Goal: Transaction & Acquisition: Purchase product/service

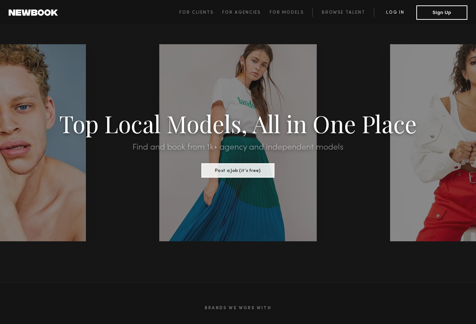
click at [395, 9] on link "Log in" at bounding box center [395, 12] width 42 height 9
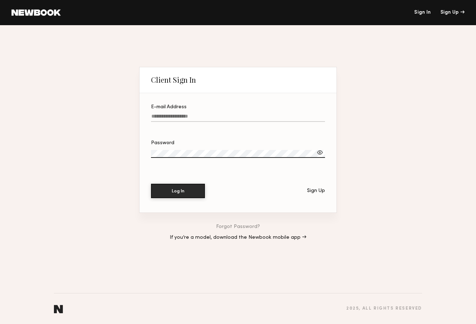
type input "**********"
click at [183, 190] on button "Log In" at bounding box center [178, 190] width 54 height 14
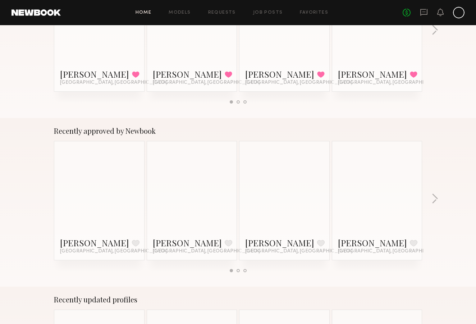
scroll to position [190, 0]
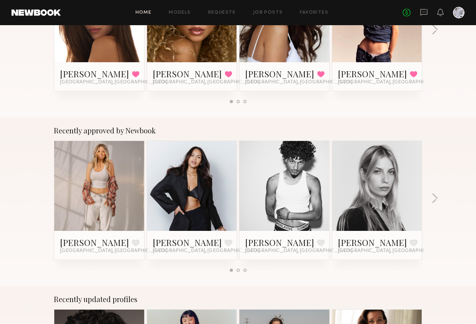
click at [383, 186] on link at bounding box center [377, 186] width 44 height 90
click at [435, 197] on button "button" at bounding box center [434, 199] width 7 height 12
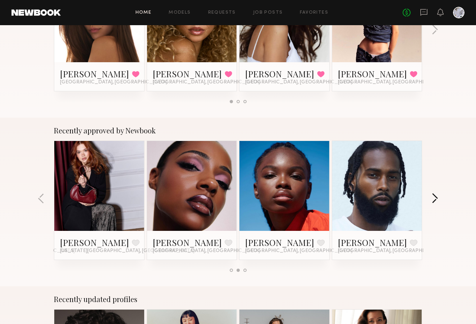
click at [435, 197] on button "button" at bounding box center [434, 199] width 7 height 12
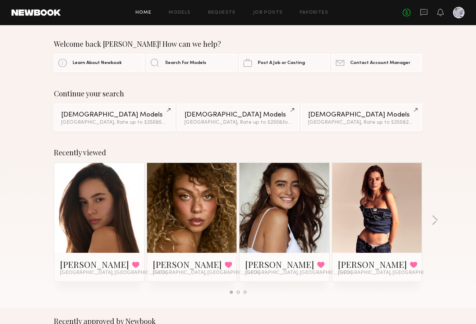
scroll to position [0, 0]
click at [186, 11] on link "Models" at bounding box center [180, 12] width 22 height 5
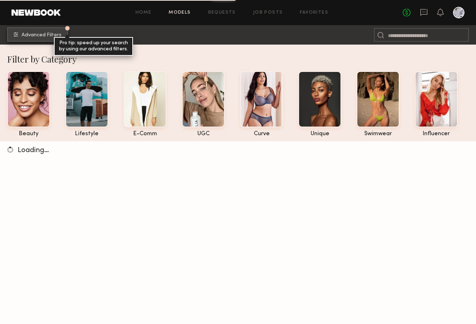
click at [32, 33] on span "Advanced Filters" at bounding box center [42, 35] width 40 height 5
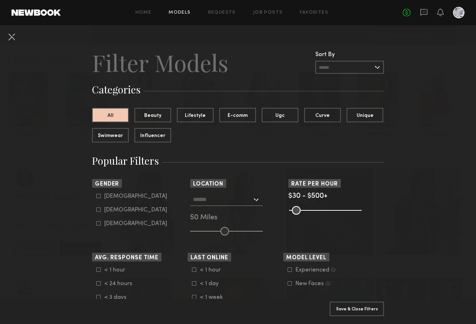
click at [98, 208] on icon at bounding box center [98, 209] width 4 height 4
type input "**"
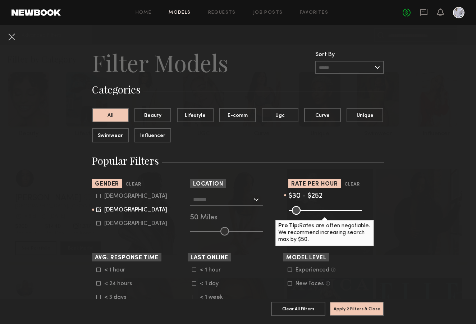
drag, startPoint x: 358, startPoint y: 211, endPoint x: 323, endPoint y: 209, distance: 34.2
type input "***"
click at [323, 209] on input "range" at bounding box center [325, 210] width 73 height 9
click at [210, 231] on input "range" at bounding box center [226, 231] width 73 height 9
click at [253, 202] on div at bounding box center [226, 199] width 73 height 13
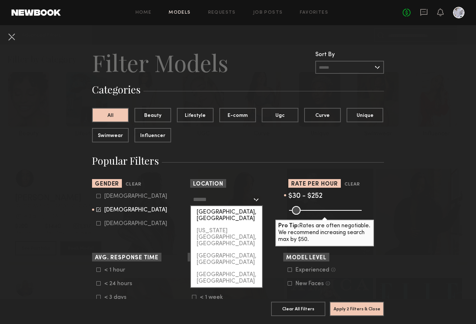
click at [246, 210] on div "[GEOGRAPHIC_DATA], [GEOGRAPHIC_DATA]" at bounding box center [226, 215] width 71 height 19
type input "**********"
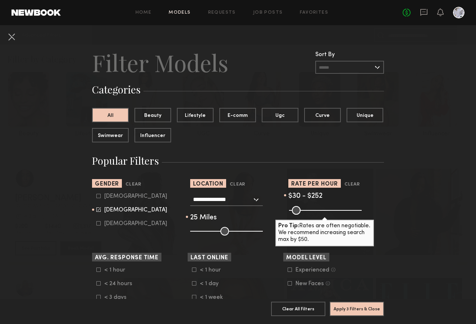
drag, startPoint x: 225, startPoint y: 230, endPoint x: 208, endPoint y: 231, distance: 16.9
type input "**"
click at [208, 231] on input "range" at bounding box center [226, 231] width 73 height 9
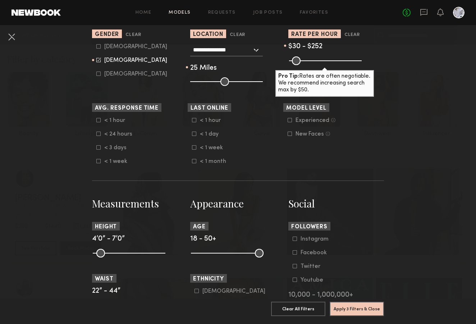
scroll to position [152, 0]
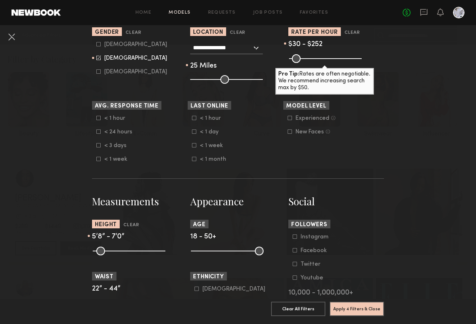
drag, startPoint x: 98, startPoint y: 249, endPoint x: 133, endPoint y: 251, distance: 35.6
type input "**"
click at [133, 251] on input "range" at bounding box center [129, 251] width 73 height 9
drag, startPoint x: 162, startPoint y: 249, endPoint x: 140, endPoint y: 252, distance: 22.0
type input "**"
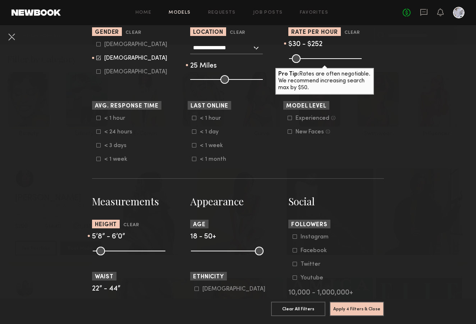
click at [140, 252] on input "range" at bounding box center [129, 251] width 73 height 9
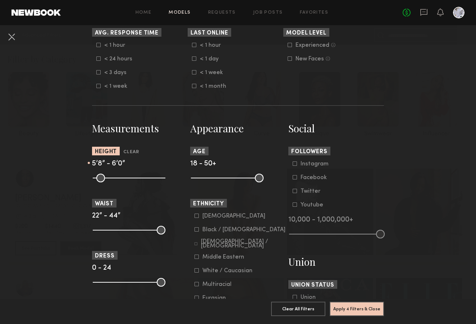
scroll to position [225, 0]
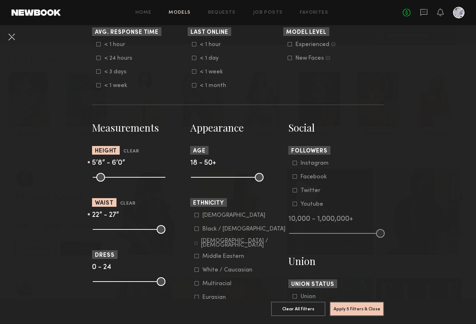
drag, startPoint x: 161, startPoint y: 230, endPoint x: 112, endPoint y: 233, distance: 49.3
type input "**"
click at [112, 233] on input "range" at bounding box center [129, 229] width 73 height 9
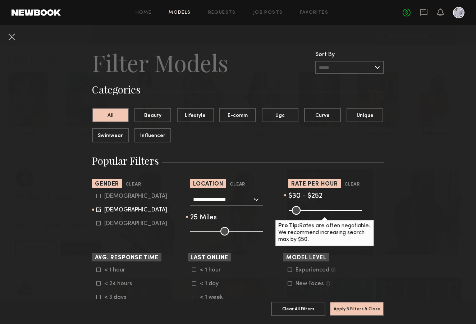
scroll to position [291, 0]
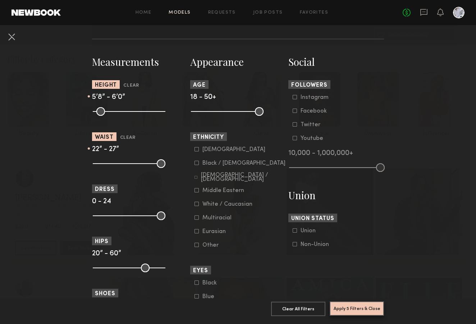
click at [347, 307] on button "Apply 5 Filters & Close" at bounding box center [357, 308] width 54 height 14
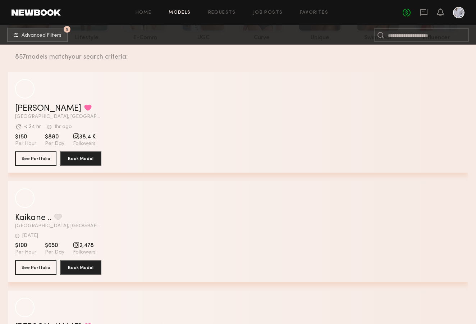
scroll to position [184, 0]
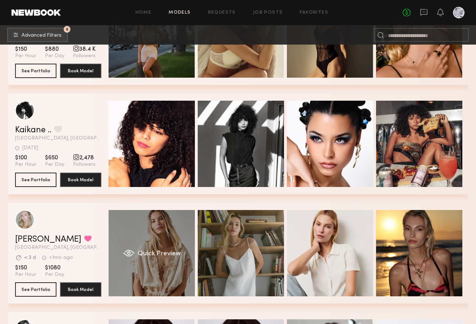
click at [135, 240] on div "Quick Preview" at bounding box center [152, 253] width 86 height 86
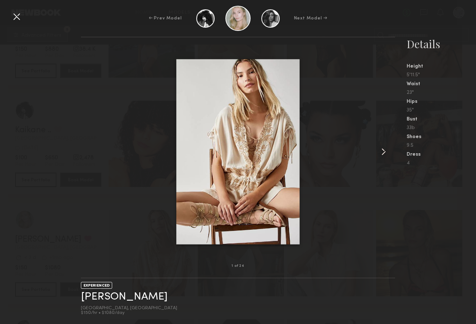
click at [382, 150] on common-icon at bounding box center [384, 152] width 12 height 12
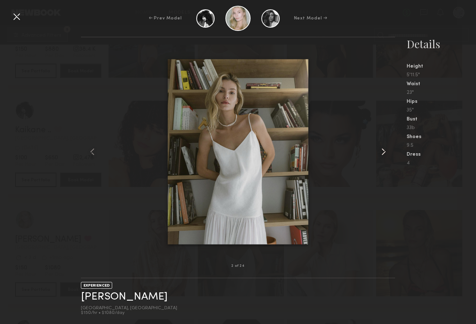
click at [382, 150] on common-icon at bounding box center [384, 152] width 12 height 12
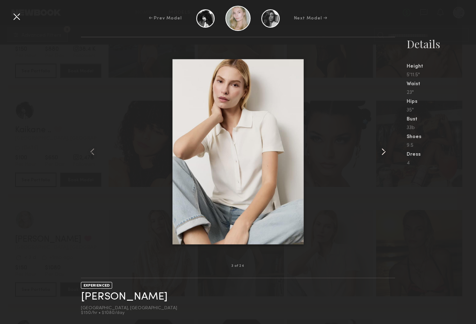
click at [382, 150] on common-icon at bounding box center [384, 152] width 12 height 12
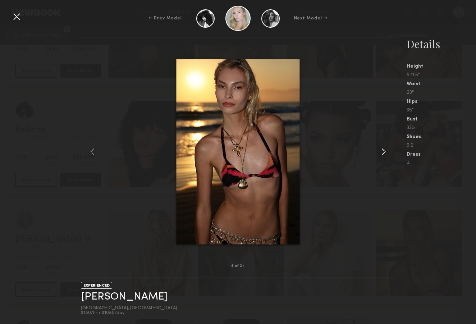
click at [382, 150] on common-icon at bounding box center [384, 152] width 12 height 12
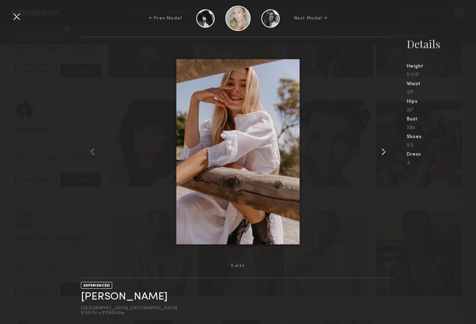
click at [382, 150] on common-icon at bounding box center [384, 152] width 12 height 12
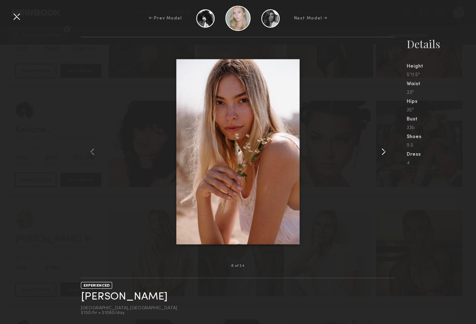
click at [382, 150] on common-icon at bounding box center [384, 152] width 12 height 12
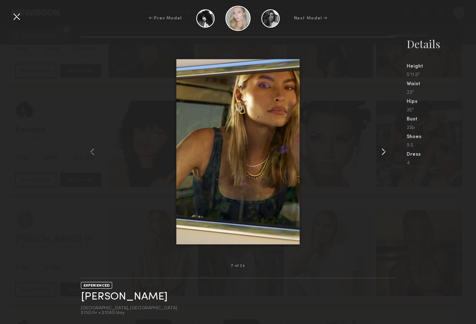
click at [382, 150] on common-icon at bounding box center [384, 152] width 12 height 12
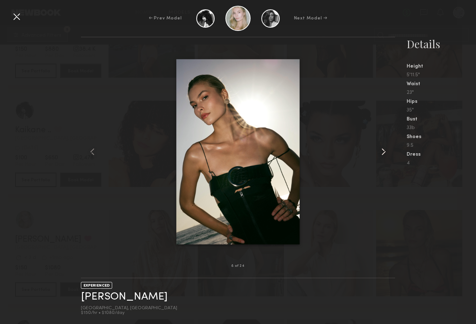
click at [382, 150] on common-icon at bounding box center [384, 152] width 12 height 12
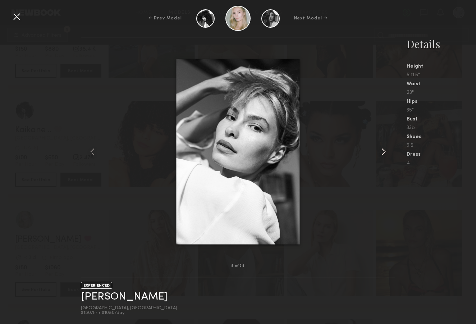
click at [382, 150] on common-icon at bounding box center [384, 152] width 12 height 12
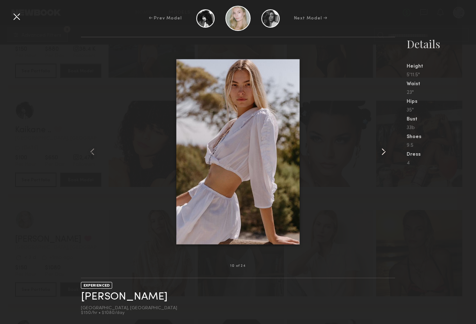
click at [382, 150] on common-icon at bounding box center [384, 152] width 12 height 12
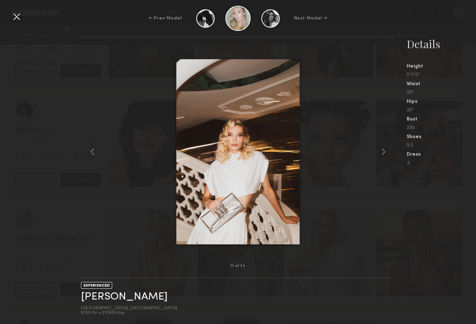
click at [15, 14] on div at bounding box center [17, 17] width 12 height 12
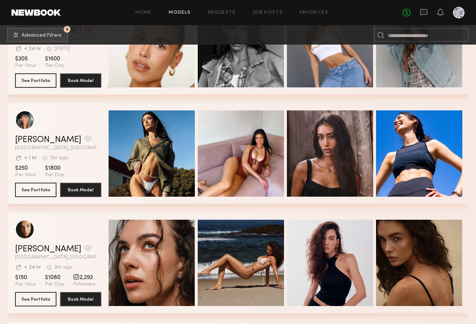
scroll to position [1813, 0]
click at [84, 248] on button "grid" at bounding box center [88, 248] width 8 height 6
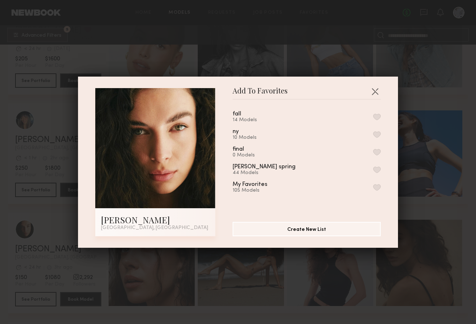
click at [377, 115] on button "button" at bounding box center [377, 117] width 8 height 6
click at [374, 92] on button "button" at bounding box center [375, 92] width 12 height 12
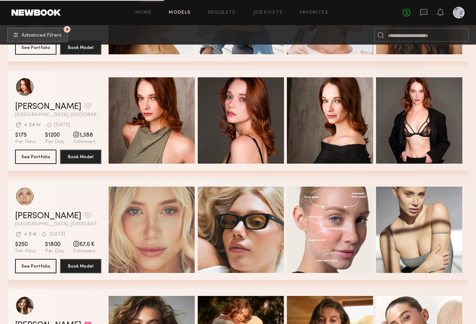
scroll to position [2327, 0]
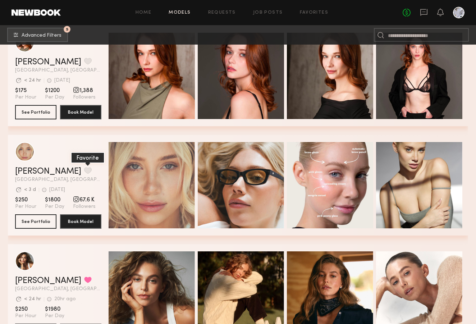
click at [84, 168] on button "grid" at bounding box center [88, 170] width 8 height 6
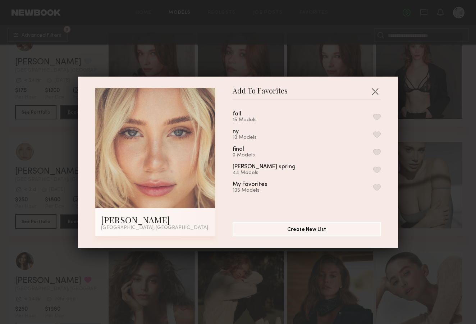
click at [377, 115] on button "button" at bounding box center [377, 117] width 8 height 6
click at [373, 92] on button "button" at bounding box center [375, 92] width 12 height 12
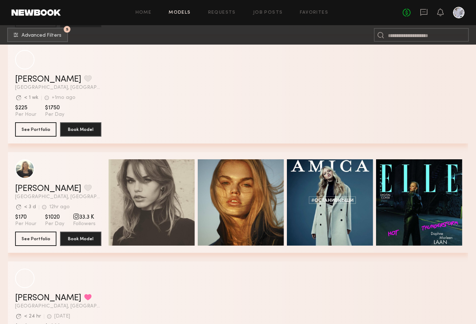
scroll to position [4174, 0]
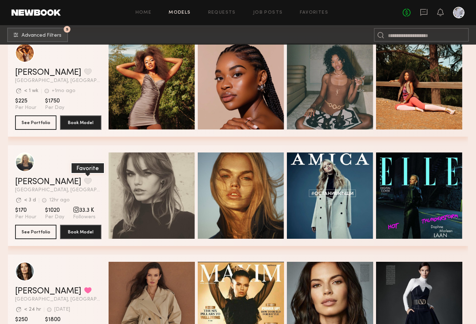
click at [84, 181] on button "grid" at bounding box center [88, 181] width 8 height 6
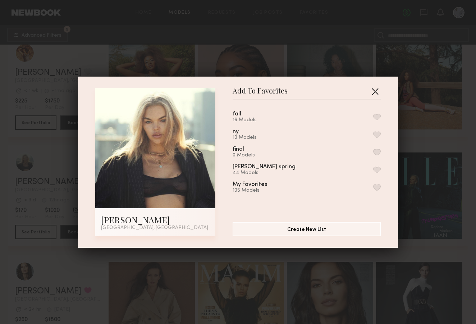
click at [374, 89] on button "button" at bounding box center [375, 92] width 12 height 12
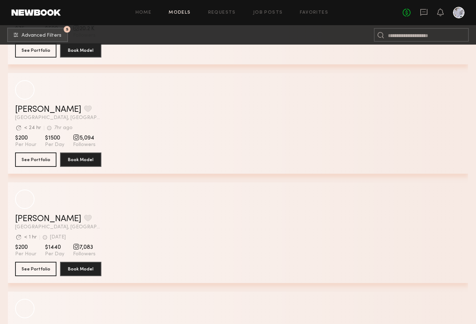
scroll to position [10422, 0]
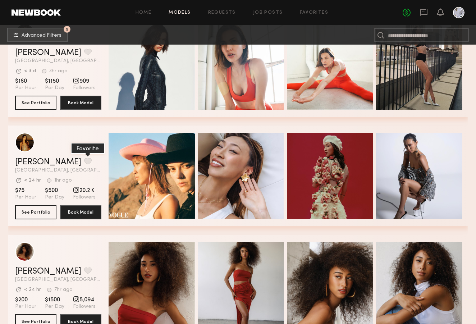
click at [84, 160] on button "grid" at bounding box center [88, 161] width 8 height 6
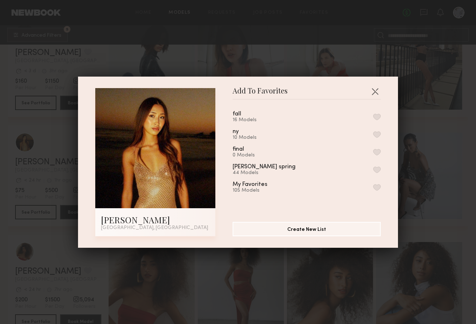
click at [377, 116] on button "button" at bounding box center [377, 117] width 8 height 6
click at [373, 91] on button "button" at bounding box center [375, 92] width 12 height 12
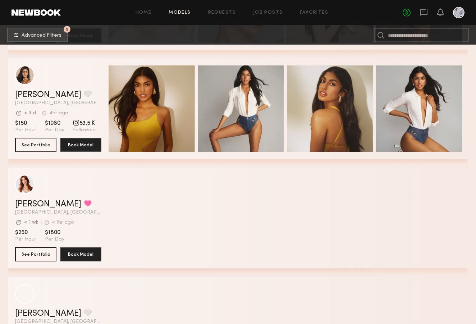
scroll to position [13426, 0]
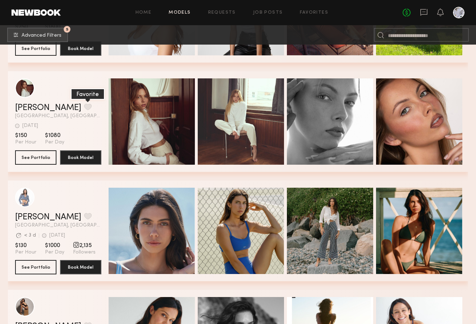
click at [84, 106] on button "grid" at bounding box center [88, 107] width 8 height 6
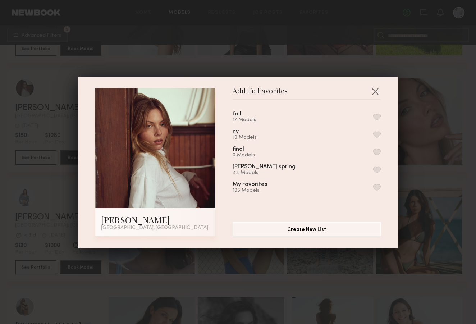
click at [378, 116] on button "button" at bounding box center [377, 117] width 8 height 6
click at [374, 91] on button "button" at bounding box center [375, 92] width 12 height 12
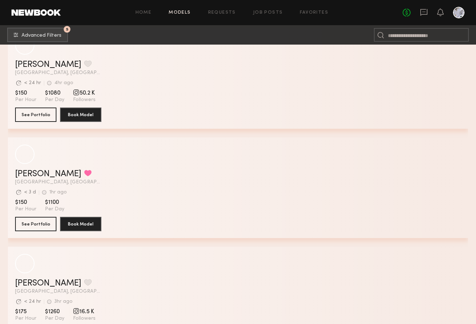
scroll to position [16713, 0]
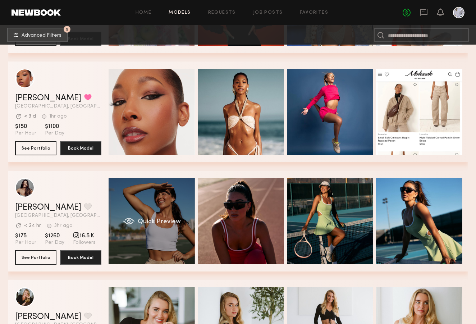
click at [134, 229] on div "Quick Preview" at bounding box center [152, 221] width 86 height 86
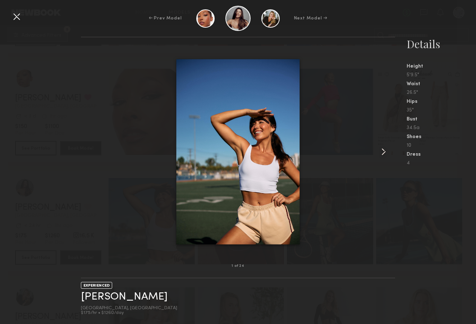
click at [382, 150] on common-icon at bounding box center [384, 152] width 12 height 12
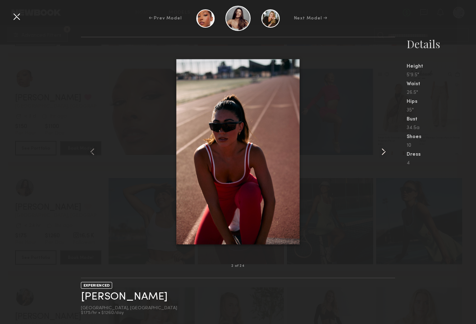
click at [382, 150] on common-icon at bounding box center [384, 152] width 12 height 12
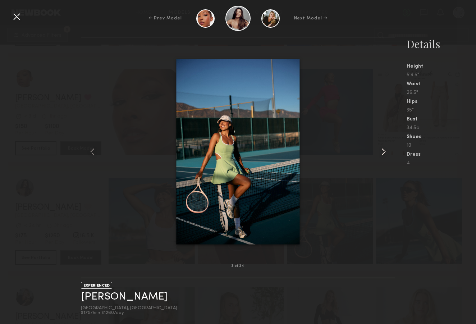
click at [382, 150] on common-icon at bounding box center [384, 152] width 12 height 12
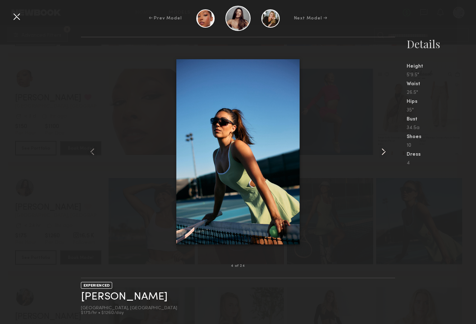
click at [382, 150] on common-icon at bounding box center [384, 152] width 12 height 12
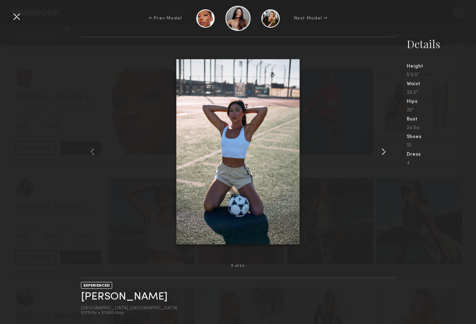
click at [382, 150] on common-icon at bounding box center [384, 152] width 12 height 12
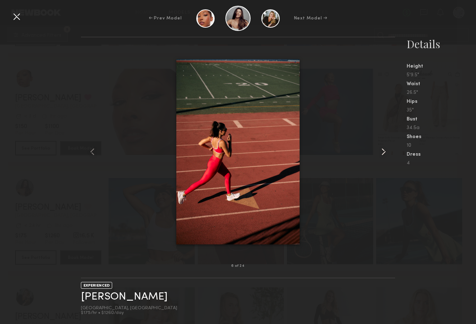
click at [382, 150] on common-icon at bounding box center [384, 152] width 12 height 12
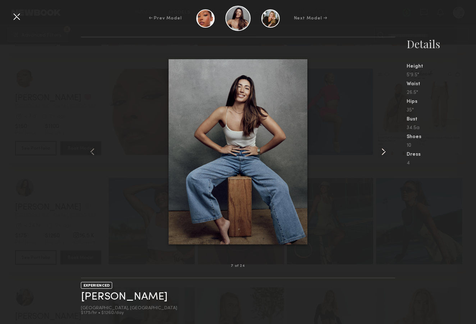
click at [382, 150] on common-icon at bounding box center [384, 152] width 12 height 12
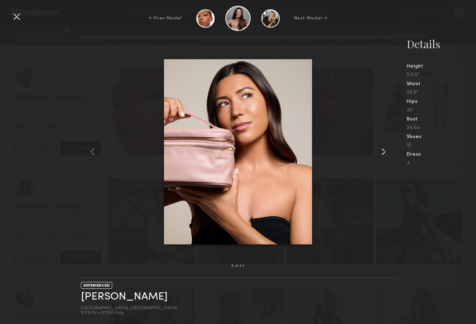
click at [382, 150] on common-icon at bounding box center [384, 152] width 12 height 12
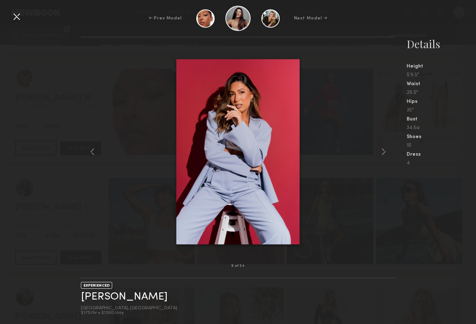
click at [15, 13] on div at bounding box center [17, 17] width 12 height 12
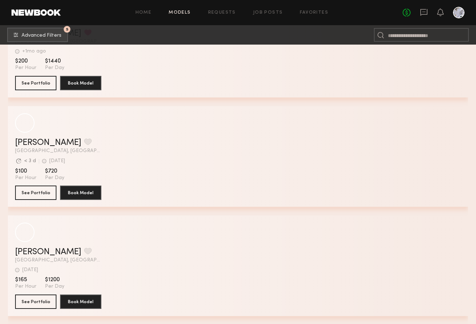
scroll to position [26848, 0]
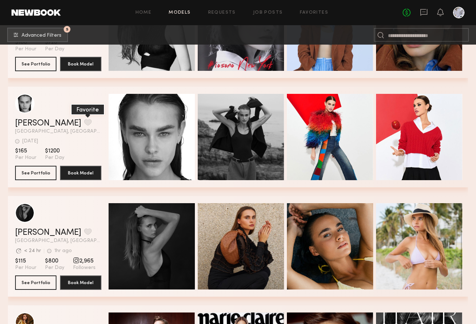
click at [84, 121] on button "grid" at bounding box center [88, 122] width 8 height 6
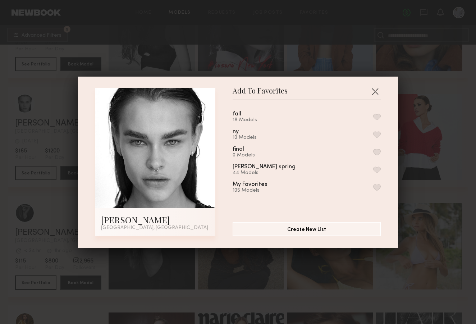
click at [376, 115] on button "button" at bounding box center [377, 117] width 8 height 6
click at [376, 88] on button "button" at bounding box center [375, 92] width 12 height 12
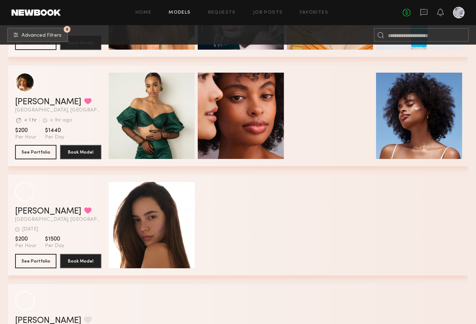
scroll to position [27890, 0]
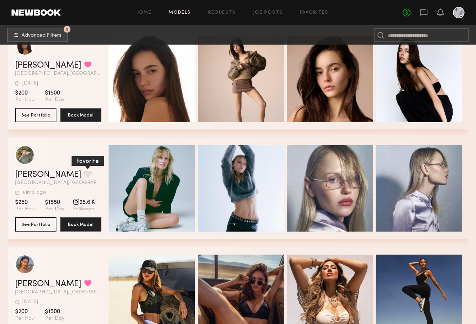
click at [84, 173] on button "grid" at bounding box center [88, 173] width 8 height 6
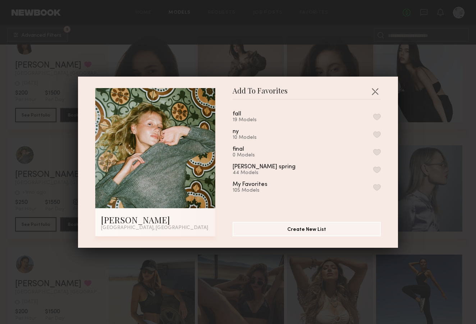
click at [377, 118] on button "button" at bounding box center [377, 117] width 8 height 6
click at [372, 91] on button "button" at bounding box center [375, 92] width 12 height 12
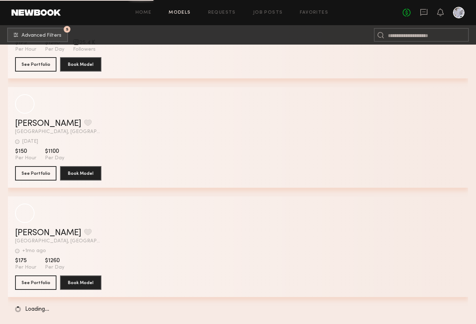
scroll to position [31327, 0]
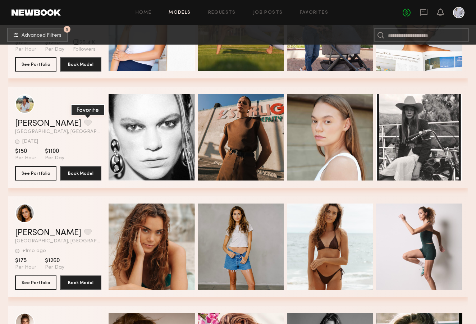
click at [84, 123] on button "grid" at bounding box center [88, 122] width 8 height 6
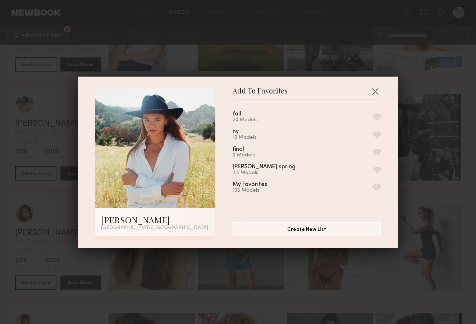
click at [376, 116] on button "button" at bounding box center [377, 117] width 8 height 6
click at [372, 89] on button "button" at bounding box center [375, 92] width 12 height 12
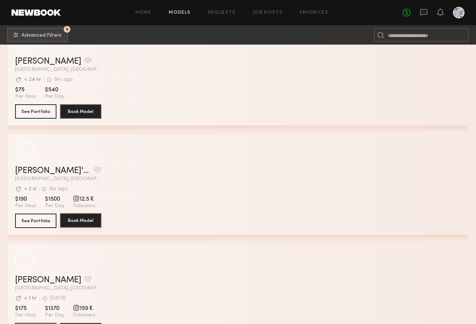
scroll to position [31991, 0]
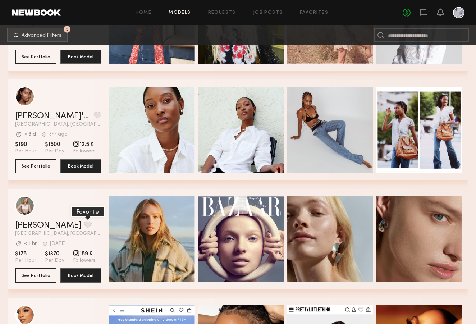
click at [84, 225] on button "grid" at bounding box center [88, 224] width 8 height 6
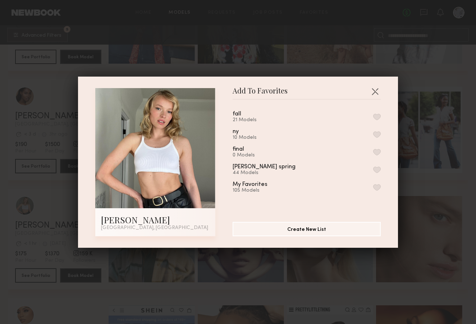
click at [378, 115] on button "button" at bounding box center [377, 117] width 8 height 6
click at [376, 91] on button "button" at bounding box center [375, 92] width 12 height 12
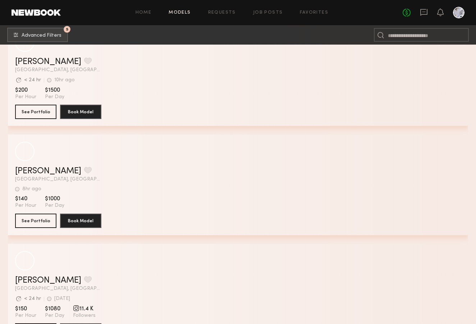
scroll to position [34016, 0]
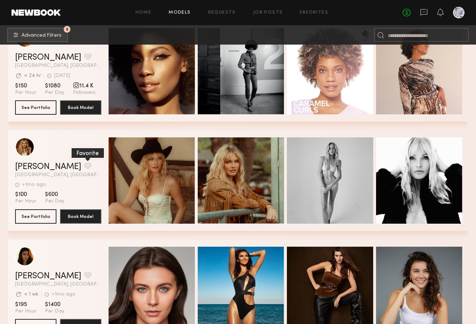
click at [84, 165] on button "grid" at bounding box center [88, 165] width 8 height 6
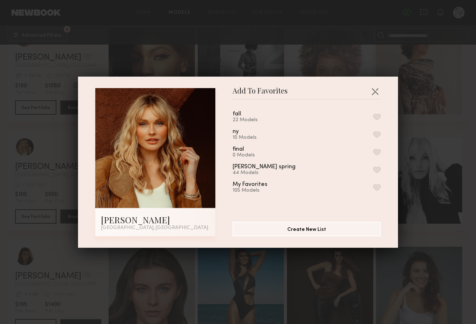
click at [376, 114] on button "button" at bounding box center [377, 117] width 8 height 6
click at [374, 88] on button "button" at bounding box center [375, 92] width 12 height 12
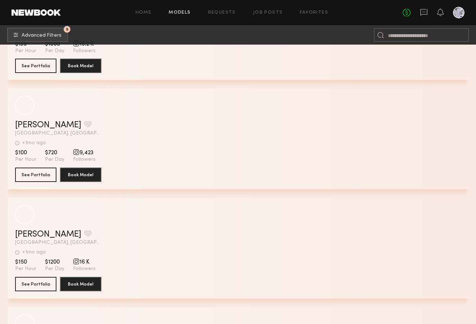
scroll to position [38325, 0]
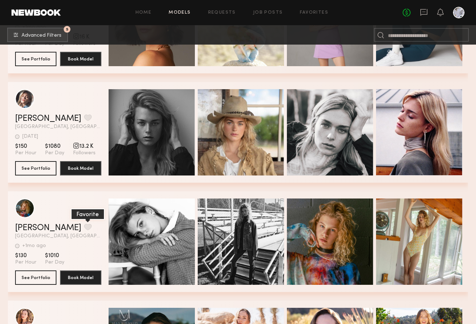
click at [84, 225] on button "grid" at bounding box center [88, 227] width 8 height 6
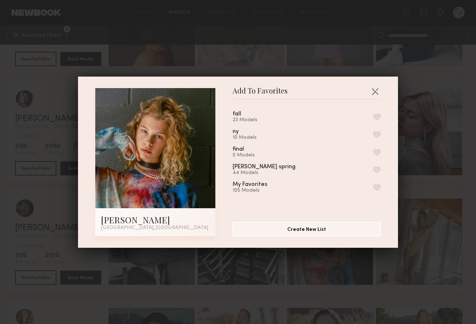
click at [375, 118] on button "button" at bounding box center [377, 117] width 8 height 6
click at [376, 91] on button "button" at bounding box center [375, 92] width 12 height 12
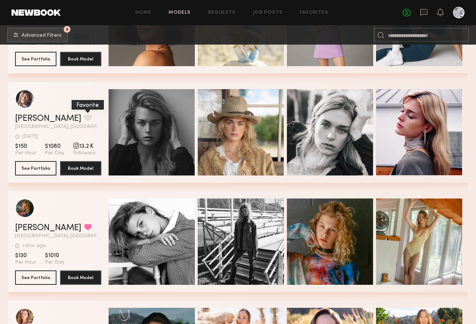
click at [84, 116] on button "grid" at bounding box center [88, 117] width 8 height 6
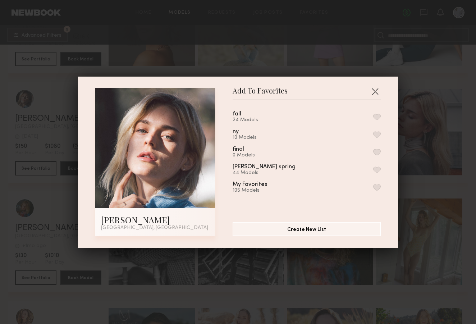
click at [376, 116] on button "button" at bounding box center [377, 117] width 8 height 6
click at [375, 88] on button "button" at bounding box center [375, 92] width 12 height 12
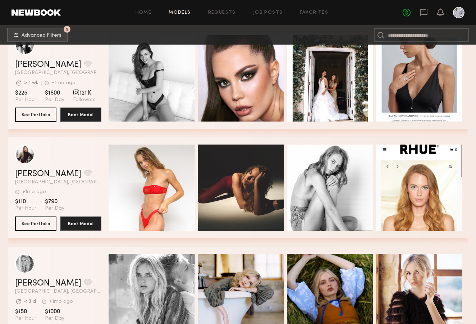
scroll to position [39194, 0]
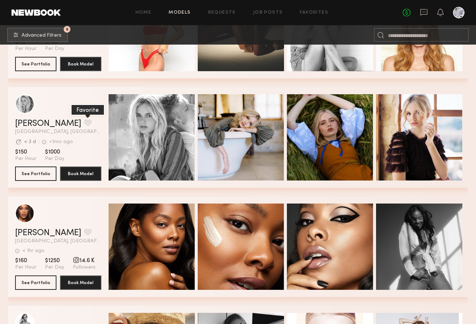
click at [84, 121] on button "grid" at bounding box center [88, 122] width 8 height 6
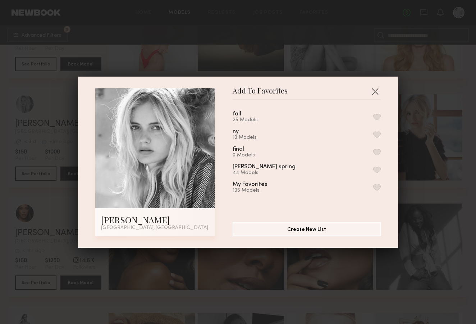
click at [378, 115] on button "button" at bounding box center [377, 117] width 8 height 6
click at [375, 91] on button "button" at bounding box center [375, 92] width 12 height 12
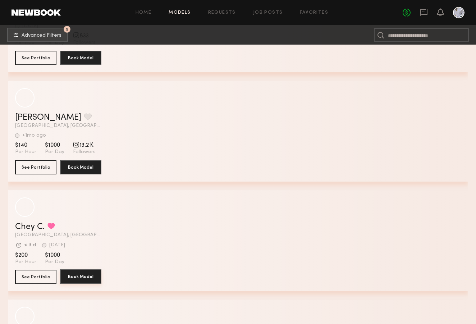
scroll to position [43557, 0]
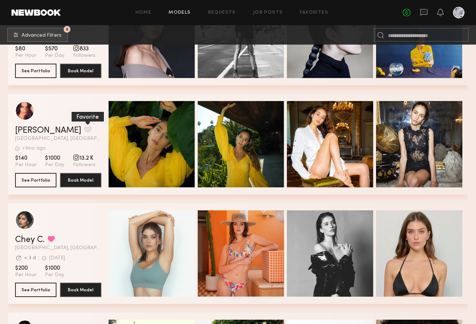
click at [84, 128] on button "grid" at bounding box center [88, 129] width 8 height 6
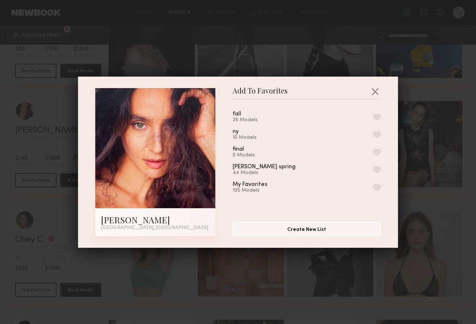
click at [378, 116] on button "button" at bounding box center [377, 117] width 8 height 6
click at [374, 89] on button "button" at bounding box center [375, 92] width 12 height 12
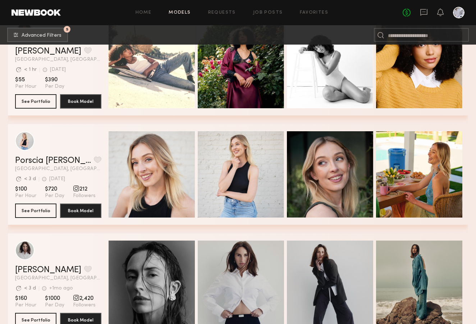
scroll to position [44007, 0]
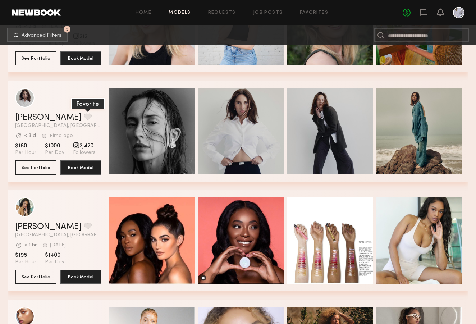
click at [84, 116] on button "grid" at bounding box center [88, 116] width 8 height 6
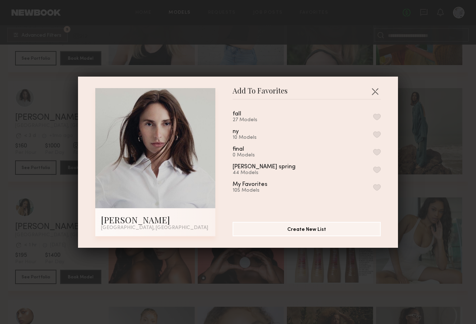
click at [377, 116] on button "button" at bounding box center [377, 117] width 8 height 6
click at [374, 90] on button "button" at bounding box center [375, 92] width 12 height 12
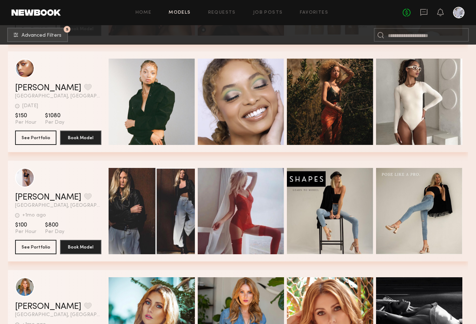
scroll to position [44287, 0]
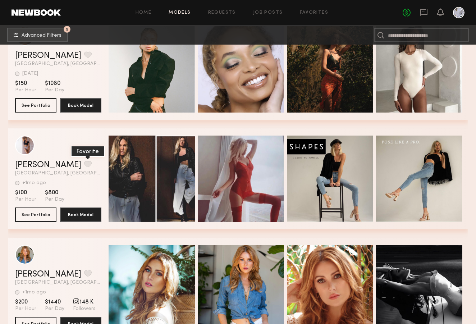
click at [84, 163] on button "grid" at bounding box center [88, 164] width 8 height 6
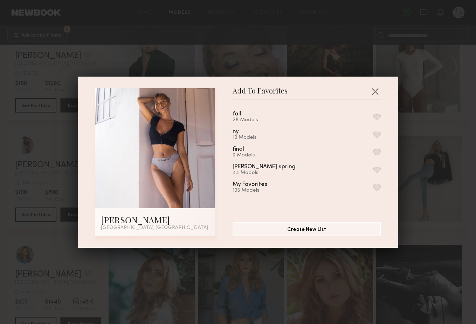
click at [377, 116] on button "button" at bounding box center [377, 117] width 8 height 6
click at [375, 89] on button "button" at bounding box center [375, 92] width 12 height 12
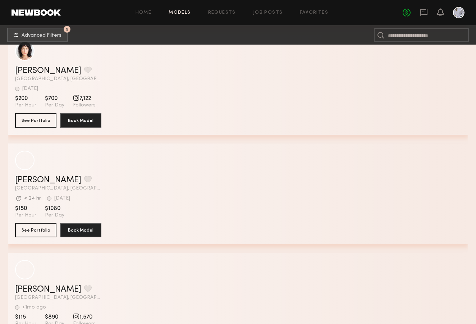
scroll to position [47675, 0]
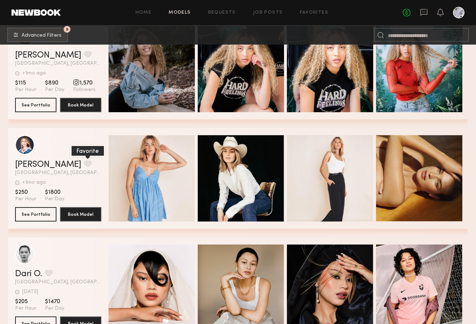
click at [84, 163] on button "grid" at bounding box center [88, 163] width 8 height 6
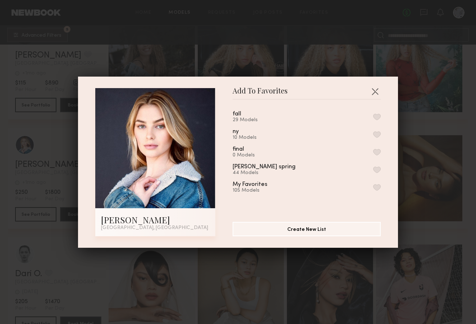
click at [376, 117] on button "button" at bounding box center [377, 117] width 8 height 6
click at [375, 91] on button "button" at bounding box center [375, 92] width 12 height 12
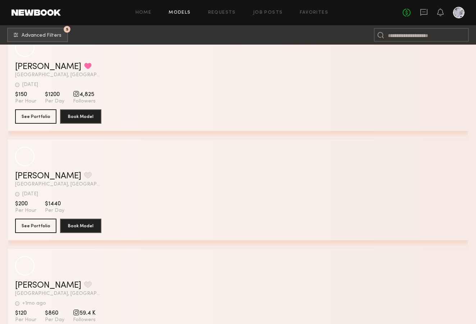
scroll to position [50357, 0]
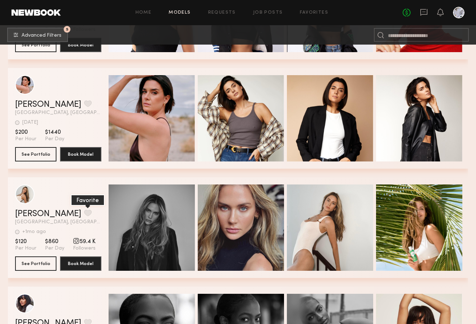
click at [84, 211] on button "grid" at bounding box center [88, 213] width 8 height 6
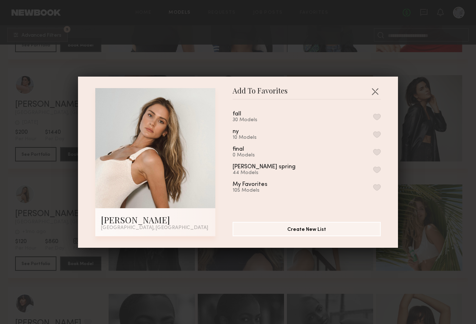
click at [378, 118] on button "button" at bounding box center [377, 117] width 8 height 6
click at [376, 89] on button "button" at bounding box center [375, 92] width 12 height 12
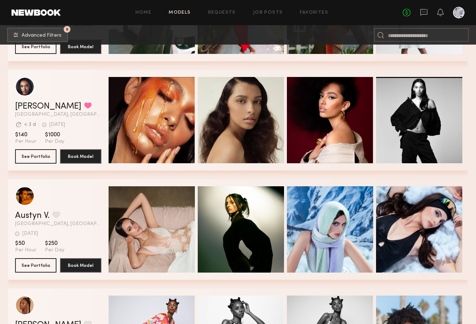
scroll to position [51474, 0]
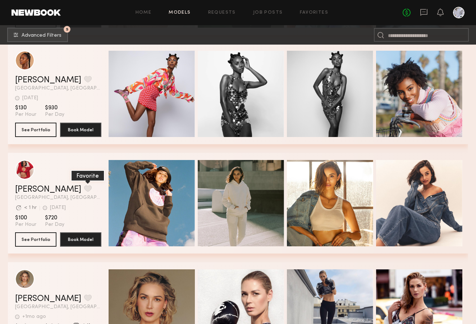
click at [84, 188] on button "grid" at bounding box center [88, 188] width 8 height 6
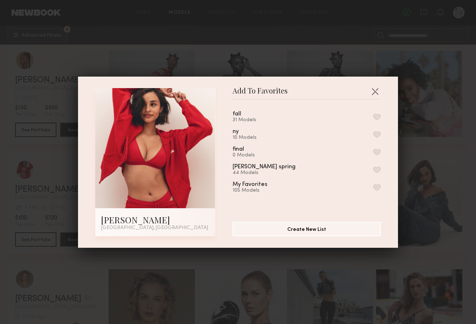
click at [376, 115] on button "button" at bounding box center [377, 117] width 8 height 6
click at [376, 90] on button "button" at bounding box center [375, 92] width 12 height 12
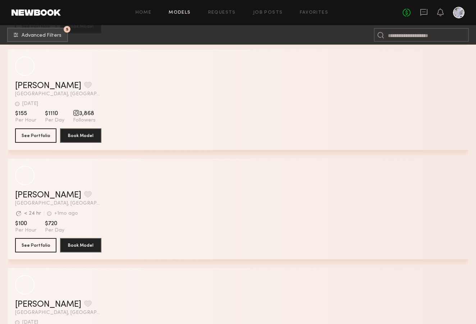
scroll to position [54964, 0]
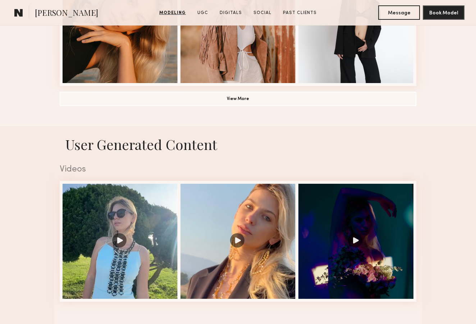
scroll to position [663, 0]
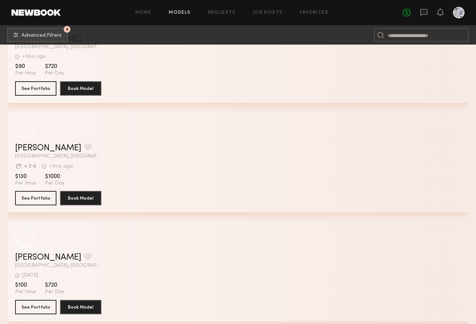
scroll to position [61261, 0]
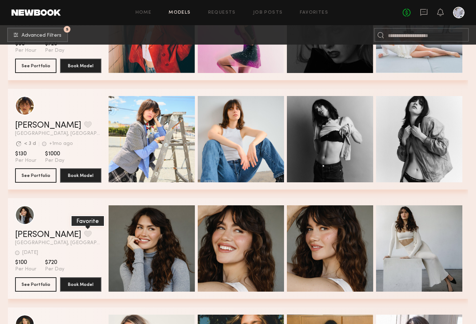
click at [84, 233] on button "grid" at bounding box center [88, 233] width 8 height 6
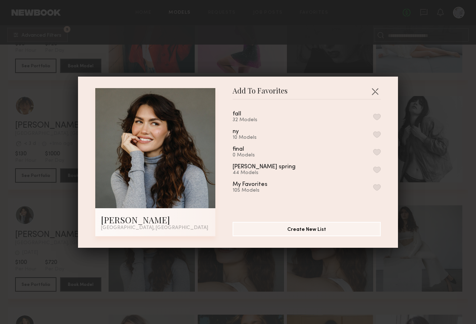
click at [377, 116] on button "button" at bounding box center [377, 117] width 8 height 6
click at [374, 87] on button "button" at bounding box center [375, 92] width 12 height 12
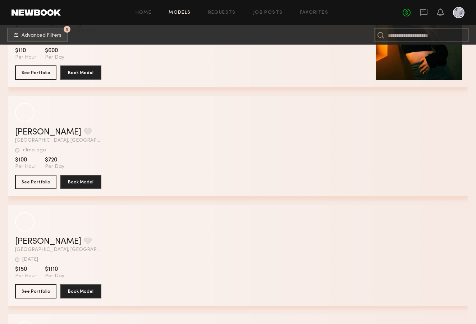
scroll to position [74298, 0]
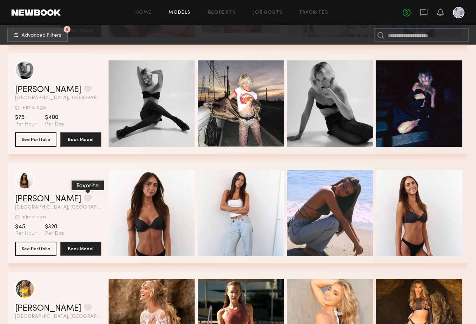
click at [84, 195] on button "grid" at bounding box center [88, 198] width 8 height 6
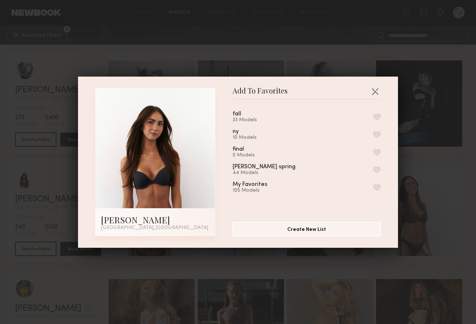
click at [376, 115] on button "button" at bounding box center [377, 117] width 8 height 6
click at [376, 91] on button "button" at bounding box center [375, 92] width 12 height 12
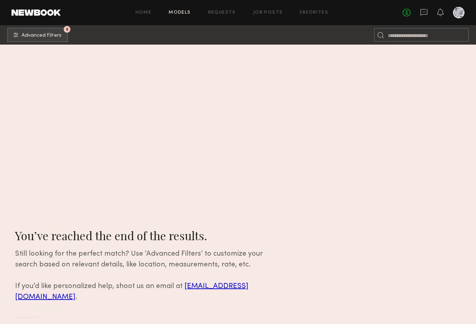
scroll to position [91414, 0]
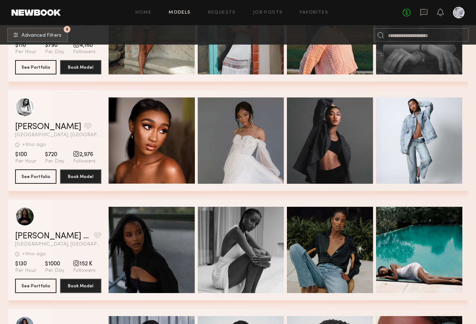
click at [312, 9] on div "Home Models Requests Job Posts Favorites Sign Out No fees up to $5,000" at bounding box center [263, 13] width 404 height 12
click at [312, 12] on link "Favorites" at bounding box center [314, 12] width 28 height 5
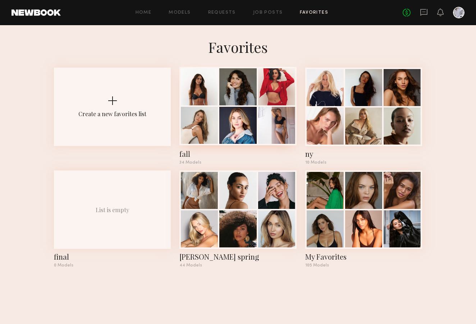
click at [199, 86] on div at bounding box center [199, 86] width 37 height 37
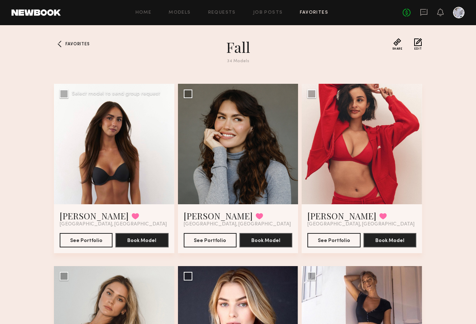
click at [116, 134] on div at bounding box center [114, 144] width 120 height 120
click at [98, 243] on button "See Portfolio" at bounding box center [86, 240] width 53 height 14
click at [247, 139] on div at bounding box center [238, 144] width 120 height 120
click at [213, 234] on button "See Portfolio" at bounding box center [210, 240] width 53 height 14
click at [345, 138] on div at bounding box center [362, 144] width 120 height 120
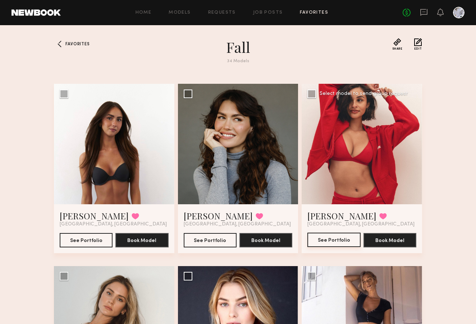
click at [336, 242] on button "See Portfolio" at bounding box center [333, 240] width 53 height 14
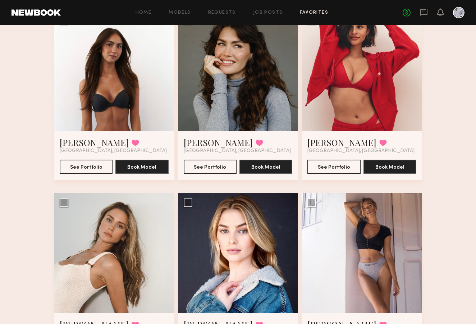
scroll to position [183, 0]
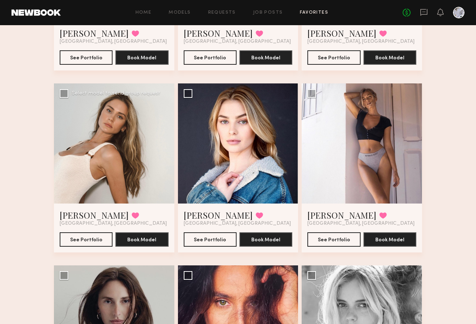
click at [110, 153] on div at bounding box center [114, 143] width 120 height 120
click at [100, 153] on div at bounding box center [114, 143] width 120 height 120
click at [83, 240] on button "See Portfolio" at bounding box center [86, 239] width 53 height 14
click at [214, 238] on button "See Portfolio" at bounding box center [210, 239] width 53 height 14
click at [334, 237] on button "See Portfolio" at bounding box center [333, 239] width 53 height 14
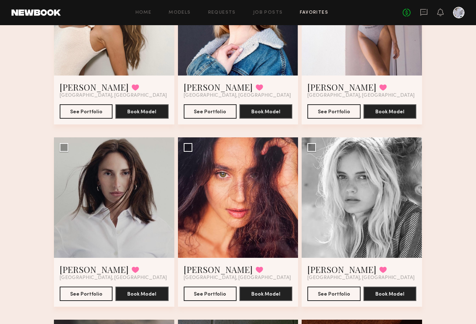
scroll to position [383, 0]
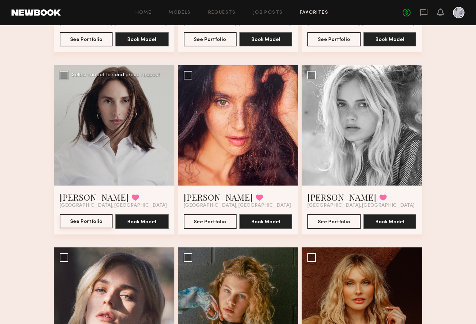
click at [83, 220] on button "See Portfolio" at bounding box center [86, 221] width 53 height 14
click at [208, 222] on button "See Portfolio" at bounding box center [210, 221] width 53 height 14
click at [327, 221] on button "See Portfolio" at bounding box center [333, 221] width 53 height 14
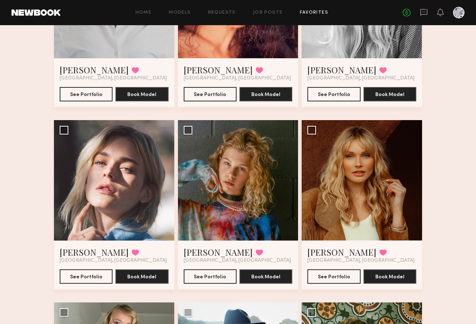
scroll to position [554, 0]
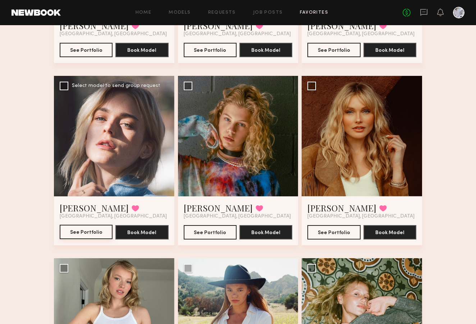
click at [72, 233] on button "See Portfolio" at bounding box center [86, 232] width 53 height 14
click at [199, 232] on button "See Portfolio" at bounding box center [210, 232] width 53 height 14
click at [325, 231] on button "See Portfolio" at bounding box center [333, 232] width 53 height 14
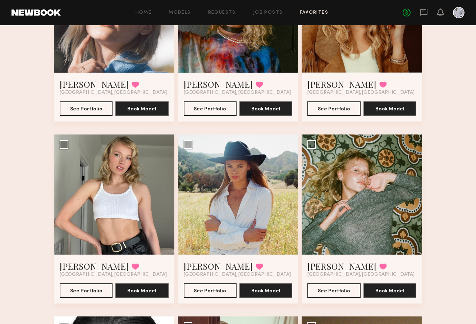
scroll to position [704, 0]
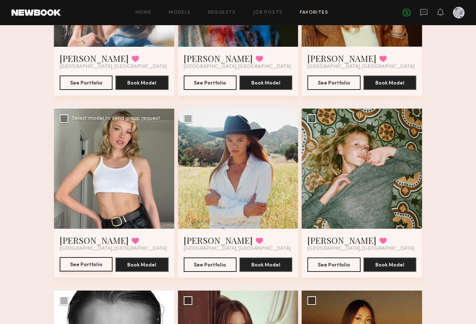
click at [82, 266] on button "See Portfolio" at bounding box center [86, 264] width 53 height 14
click at [206, 264] on button "See Portfolio" at bounding box center [210, 264] width 53 height 14
click at [326, 262] on button "See Portfolio" at bounding box center [333, 264] width 53 height 14
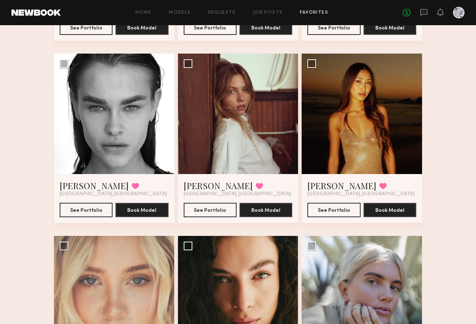
scroll to position [943, 0]
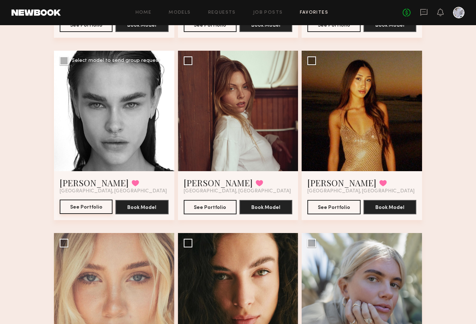
click at [91, 207] on button "See Portfolio" at bounding box center [86, 206] width 53 height 14
click at [221, 206] on button "See Portfolio" at bounding box center [210, 206] width 53 height 14
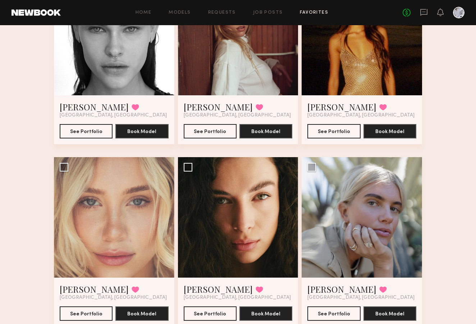
scroll to position [1104, 0]
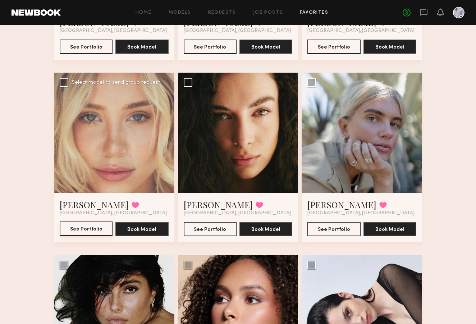
click at [88, 229] on button "See Portfolio" at bounding box center [86, 228] width 53 height 14
click at [91, 229] on button "See Portfolio" at bounding box center [86, 228] width 53 height 14
click at [332, 226] on button "See Portfolio" at bounding box center [333, 228] width 53 height 14
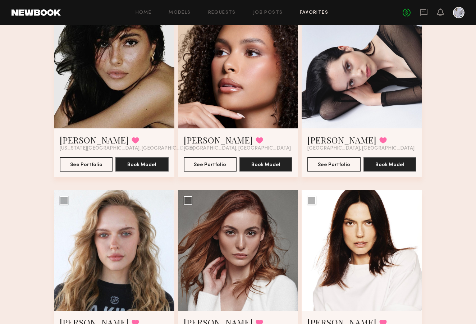
scroll to position [1431, 0]
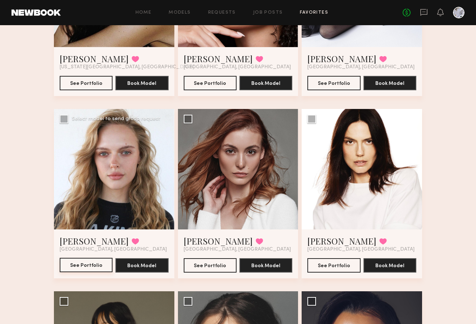
click at [97, 265] on button "See Portfolio" at bounding box center [86, 265] width 53 height 14
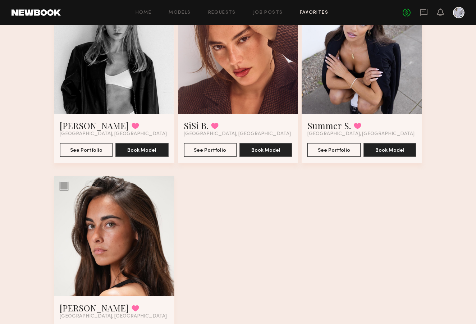
scroll to position [1902, 0]
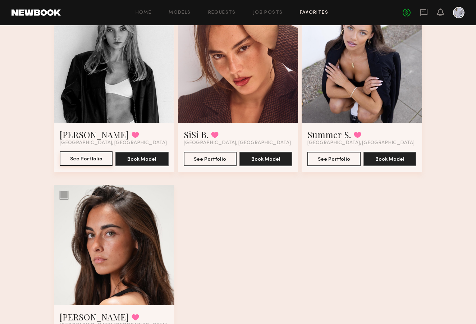
click at [74, 159] on button "See Portfolio" at bounding box center [86, 158] width 53 height 14
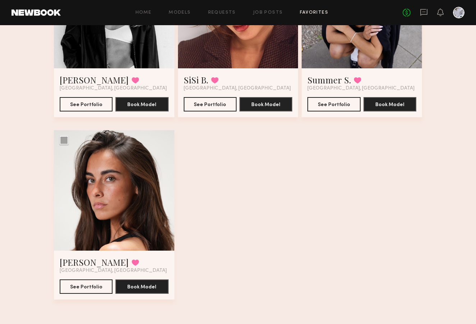
scroll to position [1957, 0]
click at [79, 289] on button "See Portfolio" at bounding box center [86, 286] width 53 height 14
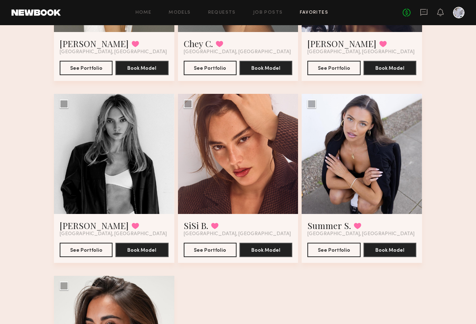
scroll to position [1797, 0]
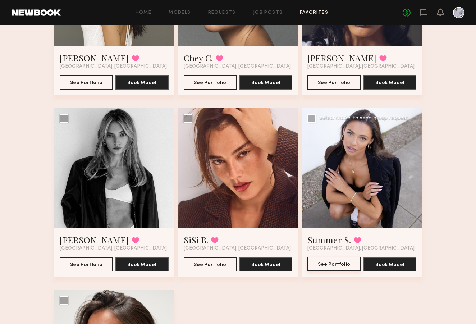
click at [335, 264] on button "See Portfolio" at bounding box center [333, 264] width 53 height 14
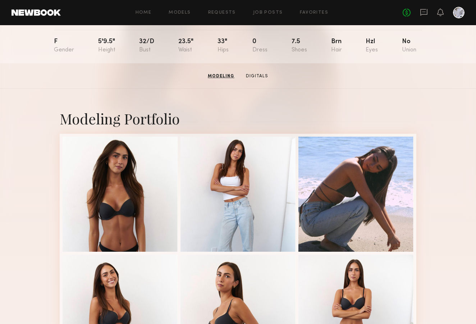
scroll to position [6, 0]
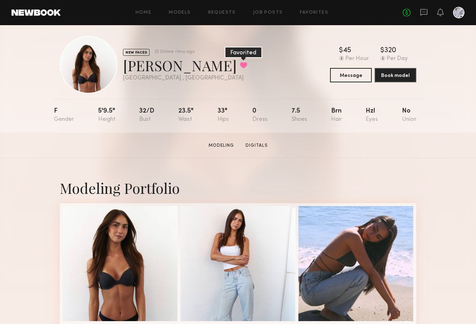
click at [240, 64] on button at bounding box center [244, 65] width 8 height 6
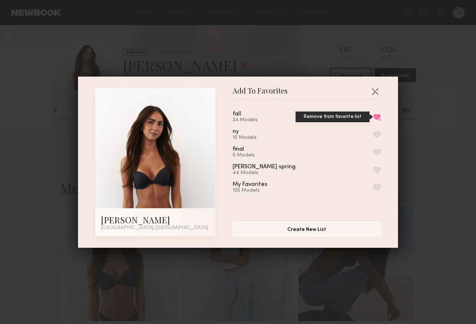
click at [376, 116] on button "Remove from favorite list" at bounding box center [377, 117] width 8 height 6
click at [375, 86] on button "button" at bounding box center [375, 92] width 12 height 12
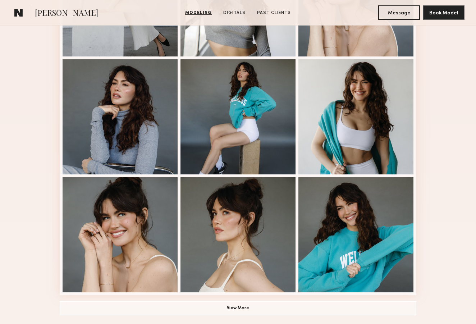
scroll to position [475, 0]
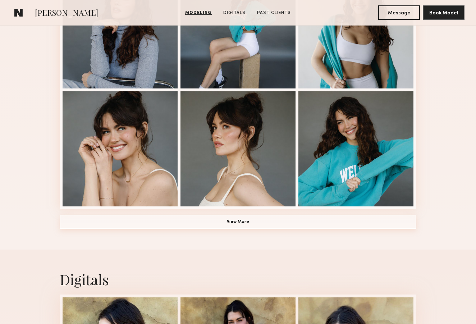
click at [233, 221] on button "View More" at bounding box center [238, 222] width 357 height 14
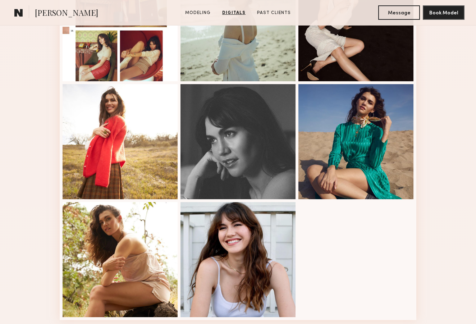
scroll to position [815, 0]
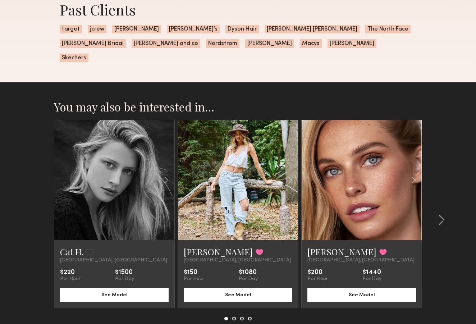
scroll to position [497, 0]
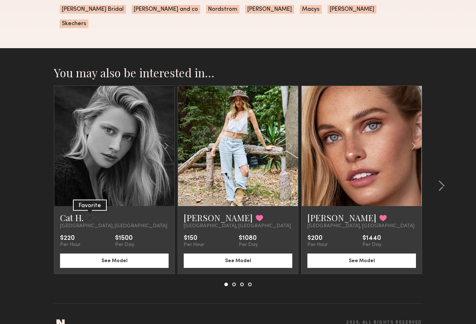
click at [93, 215] on button at bounding box center [90, 218] width 8 height 6
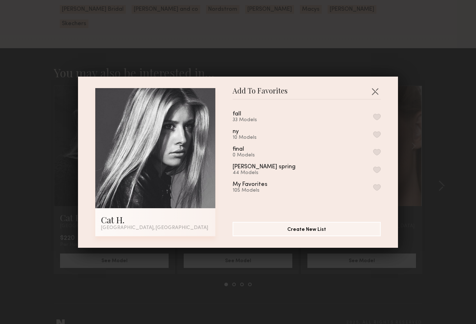
click at [375, 117] on button "button" at bounding box center [377, 117] width 8 height 6
click at [377, 91] on button "button" at bounding box center [375, 92] width 12 height 12
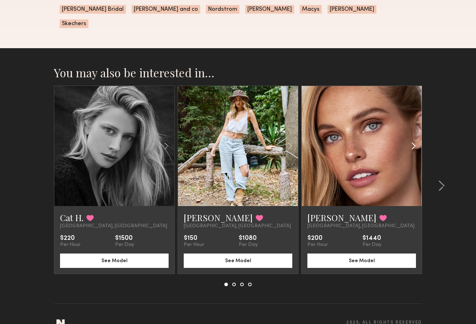
click at [412, 139] on common-icon at bounding box center [413, 146] width 10 height 14
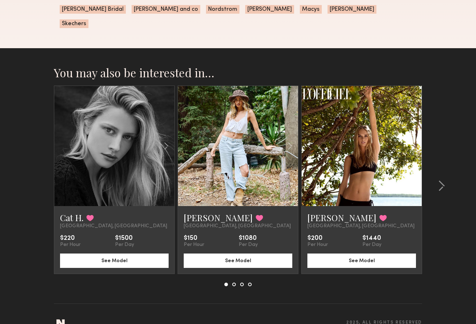
click at [412, 139] on common-icon at bounding box center [413, 146] width 10 height 14
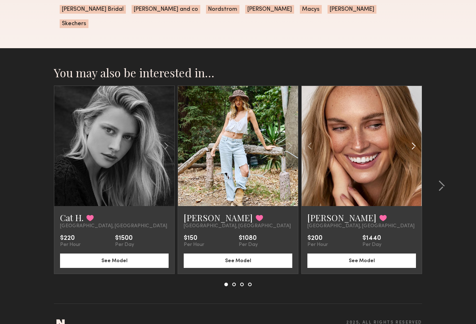
click at [413, 139] on common-icon at bounding box center [413, 146] width 10 height 14
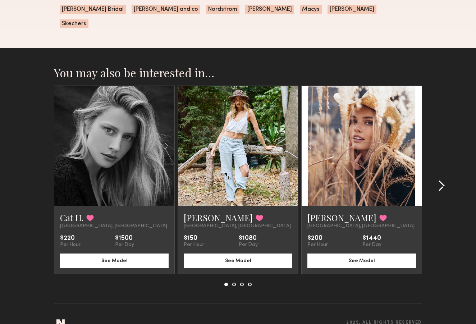
click at [441, 180] on common-icon at bounding box center [441, 186] width 7 height 12
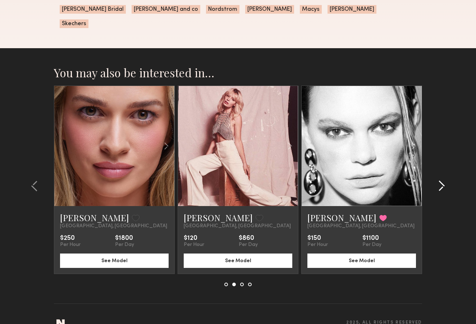
click at [441, 180] on common-icon at bounding box center [441, 186] width 7 height 12
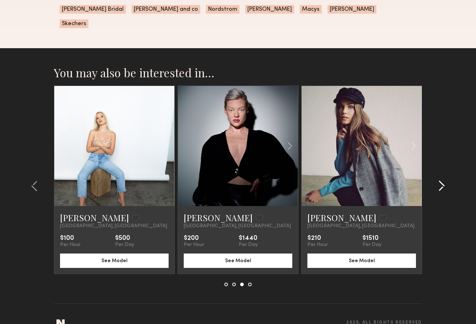
click at [441, 180] on common-icon at bounding box center [441, 186] width 7 height 12
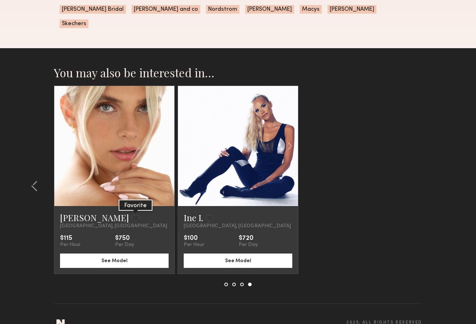
click at [132, 215] on button at bounding box center [136, 218] width 8 height 6
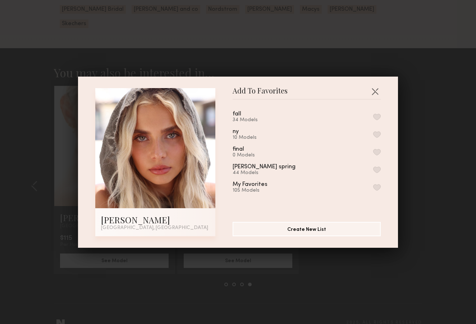
click at [379, 115] on button "button" at bounding box center [377, 117] width 8 height 6
click at [374, 92] on button "button" at bounding box center [375, 92] width 12 height 12
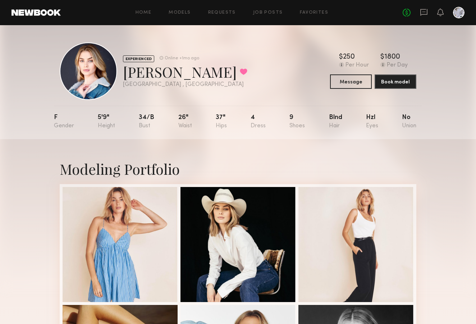
scroll to position [0, 0]
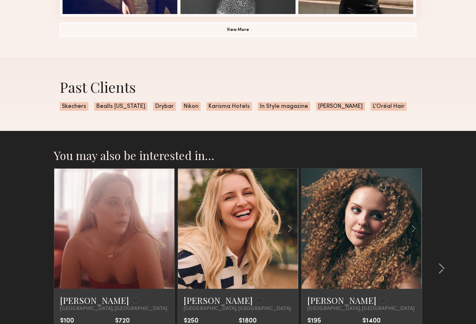
scroll to position [529, 0]
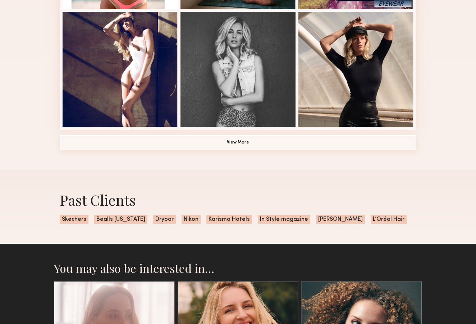
click at [242, 141] on button "View More" at bounding box center [238, 142] width 357 height 14
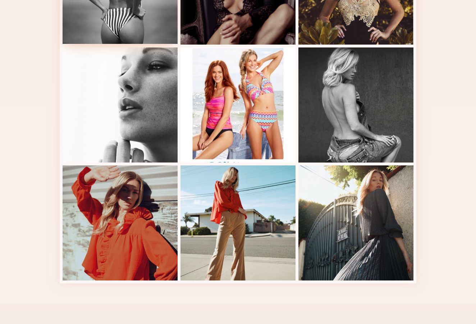
scroll to position [919, 0]
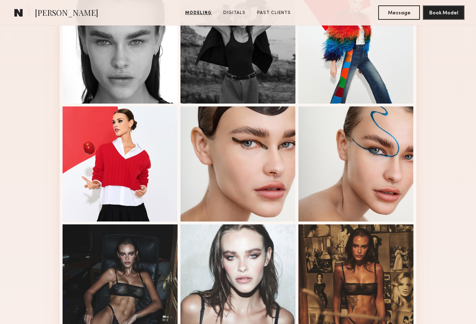
scroll to position [414, 0]
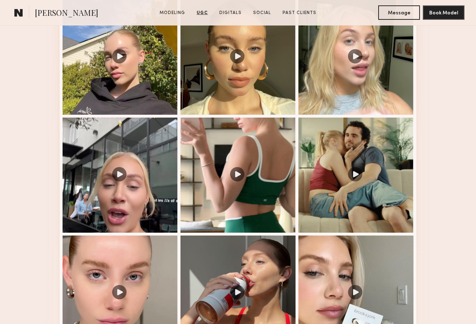
scroll to position [808, 0]
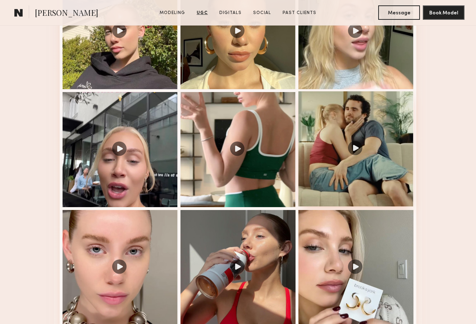
click at [355, 146] on div at bounding box center [355, 148] width 115 height 115
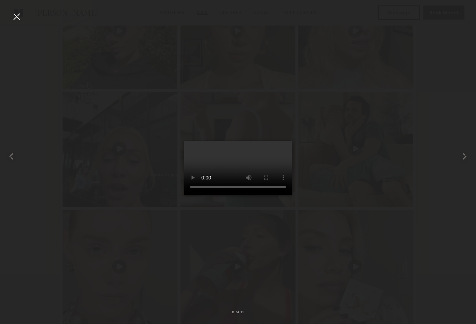
click at [277, 195] on video at bounding box center [238, 168] width 108 height 54
click at [390, 243] on div at bounding box center [238, 156] width 476 height 289
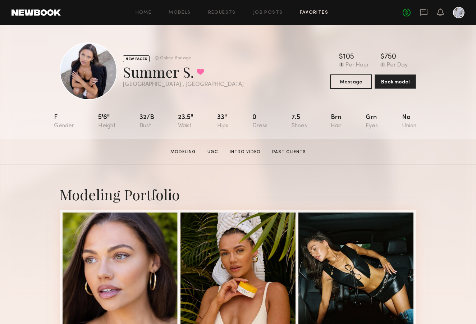
click at [306, 11] on link "Favorites" at bounding box center [314, 12] width 28 height 5
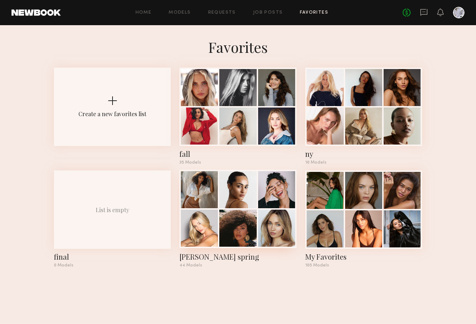
click at [190, 185] on div at bounding box center [199, 189] width 37 height 37
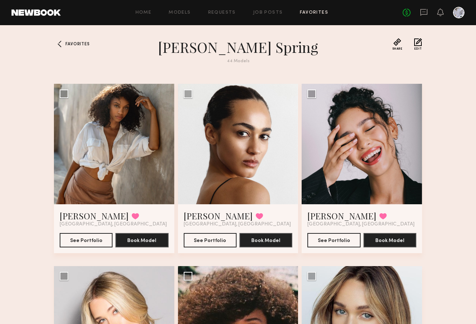
click at [319, 11] on link "Favorites" at bounding box center [314, 12] width 28 height 5
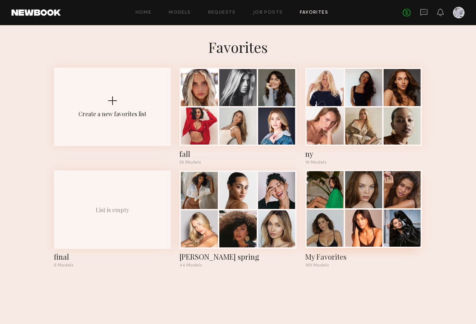
click at [326, 190] on div at bounding box center [325, 189] width 37 height 37
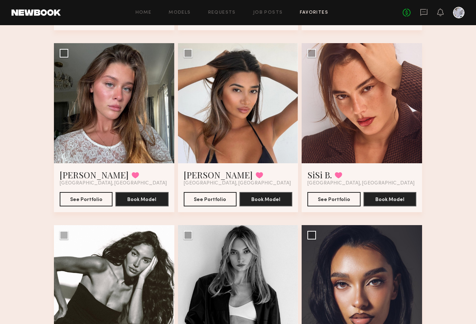
scroll to position [712, 0]
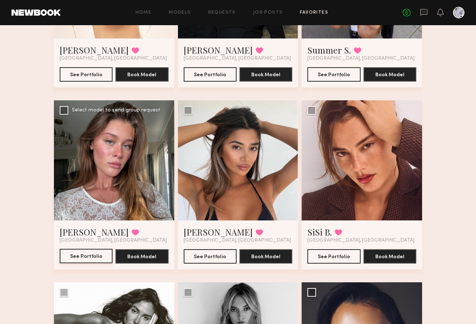
click at [98, 254] on button "See Portfolio" at bounding box center [86, 256] width 53 height 14
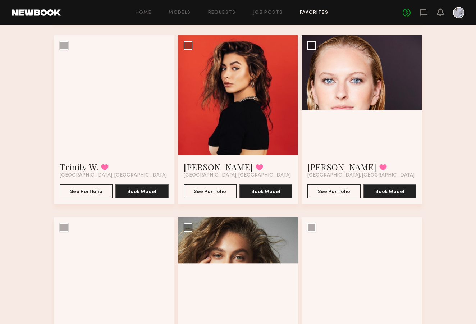
scroll to position [5531, 0]
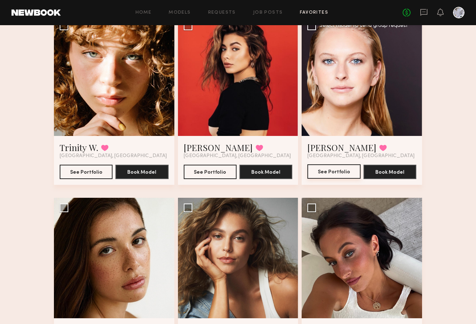
click at [329, 172] on button "See Portfolio" at bounding box center [333, 171] width 53 height 14
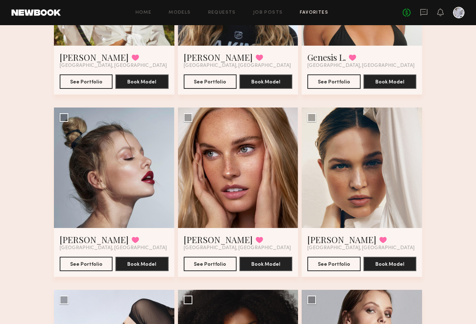
scroll to position [1661, 0]
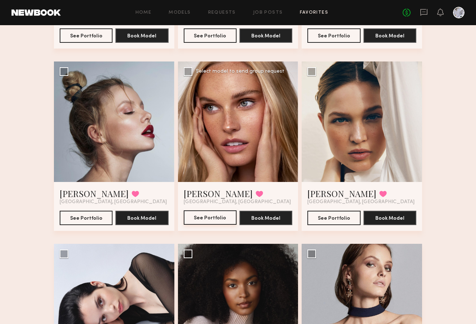
click at [216, 219] on button "See Portfolio" at bounding box center [210, 217] width 53 height 14
click at [342, 219] on button "See Portfolio" at bounding box center [333, 217] width 53 height 14
click at [217, 217] on button "See Portfolio" at bounding box center [210, 217] width 53 height 14
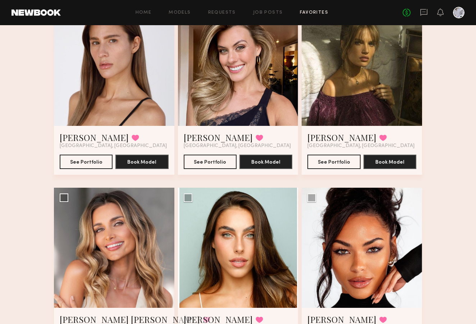
scroll to position [2834, 0]
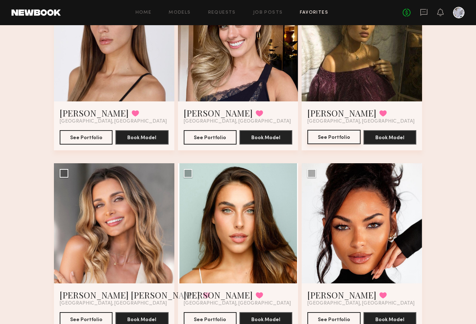
click at [318, 137] on button "See Portfolio" at bounding box center [333, 137] width 53 height 14
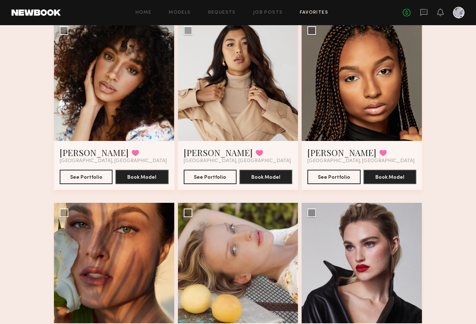
scroll to position [4717, 0]
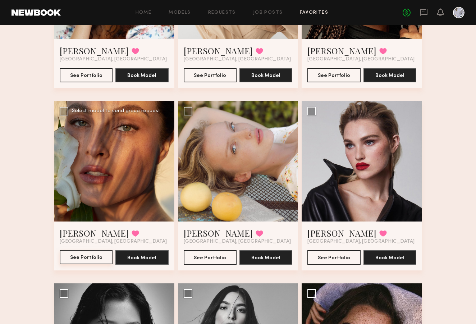
click at [93, 254] on button "See Portfolio" at bounding box center [86, 257] width 53 height 14
click at [219, 257] on button "See Portfolio" at bounding box center [210, 257] width 53 height 14
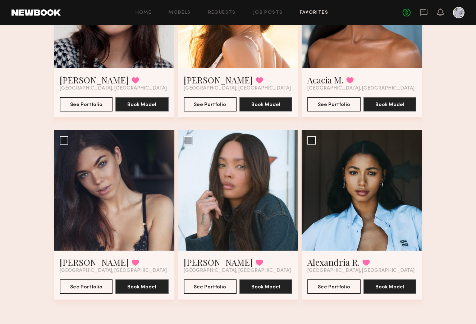
scroll to position [6144, 0]
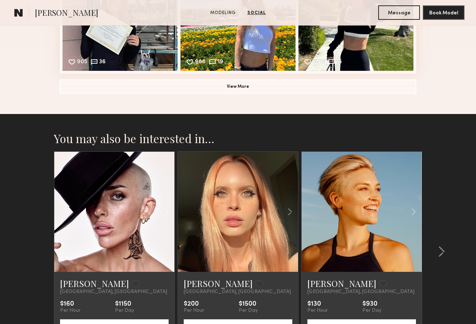
scroll to position [807, 0]
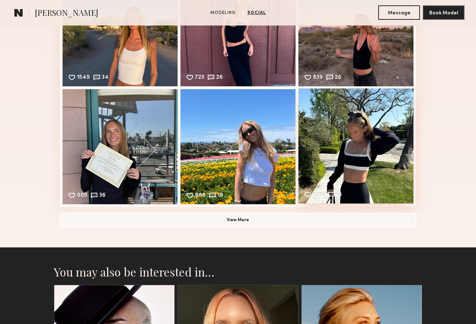
click at [379, 145] on div "1146 15 Likes & comments displayed to show model’s engagement" at bounding box center [355, 145] width 115 height 115
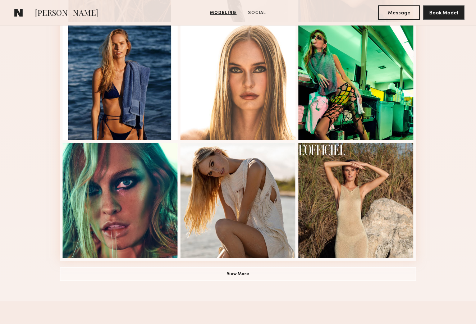
scroll to position [476, 0]
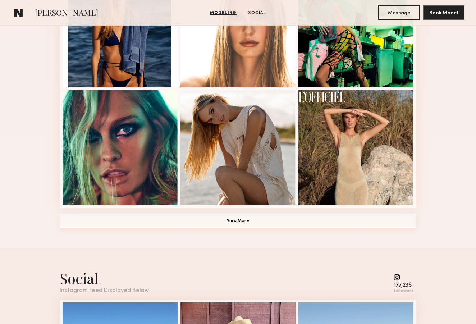
click at [230, 218] on button "View More" at bounding box center [238, 220] width 357 height 14
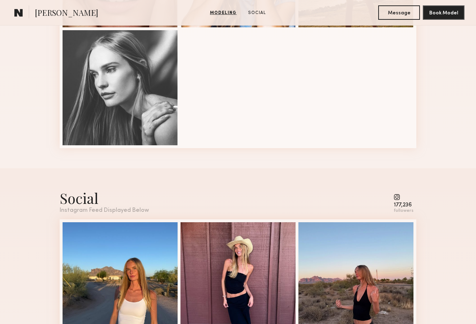
scroll to position [837, 0]
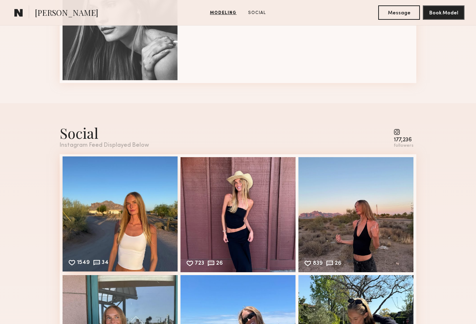
click at [120, 236] on div "1549 34 Likes & comments displayed to show model’s engagement" at bounding box center [120, 213] width 115 height 115
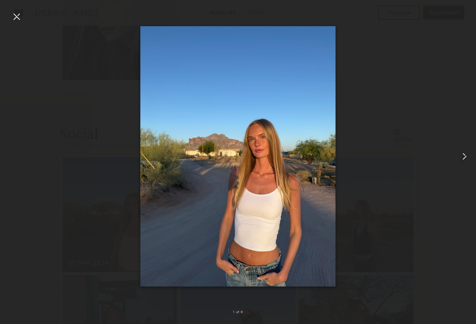
click at [464, 157] on common-icon at bounding box center [465, 157] width 12 height 12
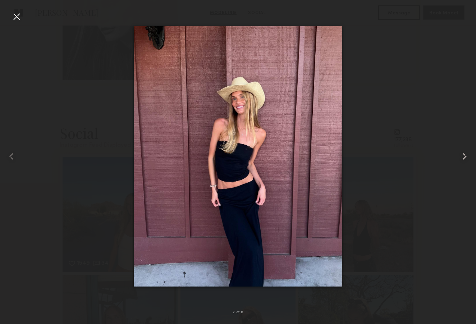
click at [464, 157] on common-icon at bounding box center [465, 157] width 12 height 12
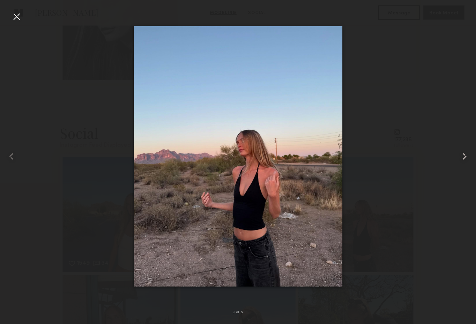
click at [464, 157] on common-icon at bounding box center [465, 157] width 12 height 12
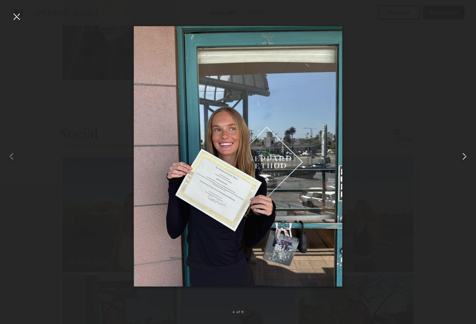
click at [464, 157] on common-icon at bounding box center [465, 157] width 12 height 12
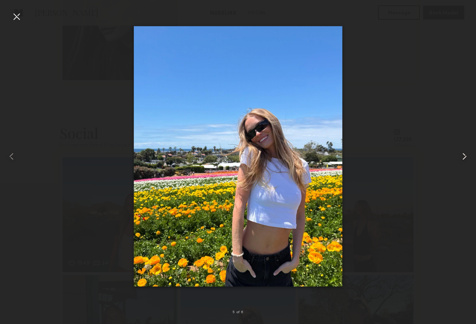
click at [464, 157] on common-icon at bounding box center [465, 157] width 12 height 12
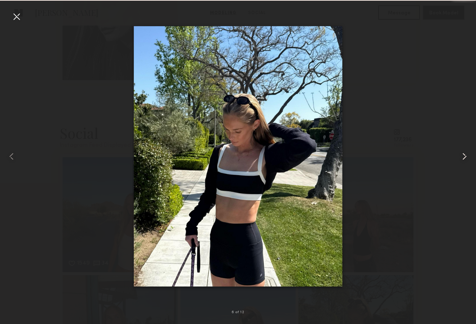
click at [464, 157] on common-icon at bounding box center [465, 157] width 12 height 12
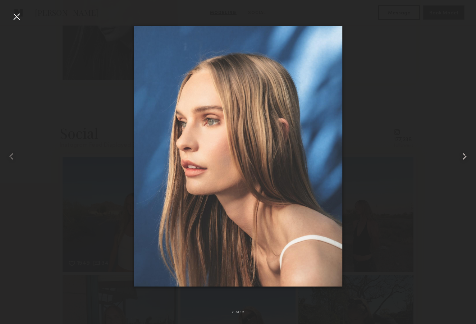
click at [464, 157] on common-icon at bounding box center [465, 157] width 12 height 12
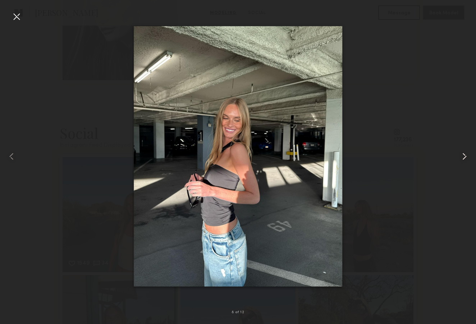
click at [464, 157] on common-icon at bounding box center [465, 157] width 12 height 12
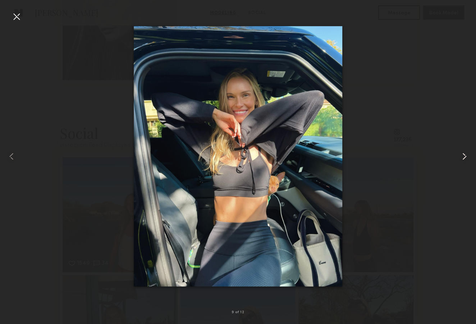
click at [464, 157] on common-icon at bounding box center [465, 157] width 12 height 12
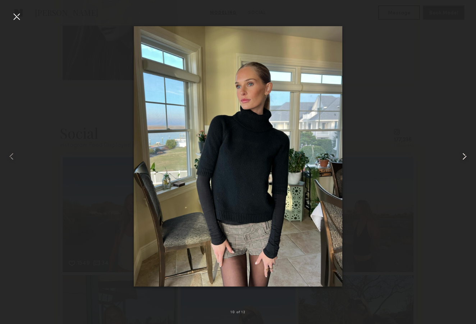
click at [464, 157] on common-icon at bounding box center [465, 157] width 12 height 12
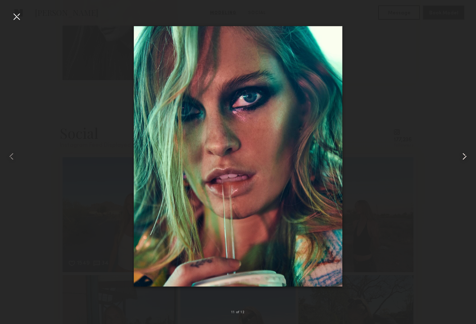
click at [464, 157] on common-icon at bounding box center [465, 157] width 12 height 12
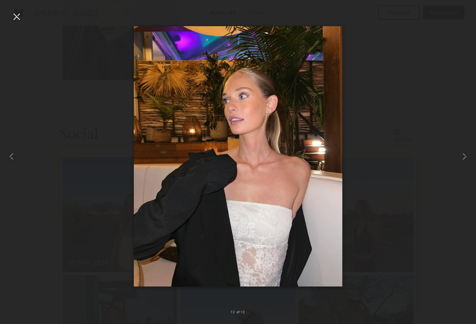
click at [31, 82] on div at bounding box center [238, 156] width 476 height 289
click at [17, 17] on div at bounding box center [17, 17] width 12 height 12
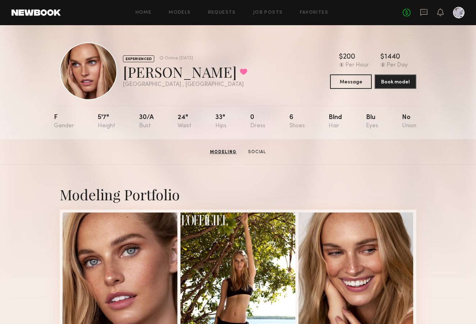
scroll to position [0, 0]
